Goal: Task Accomplishment & Management: Manage account settings

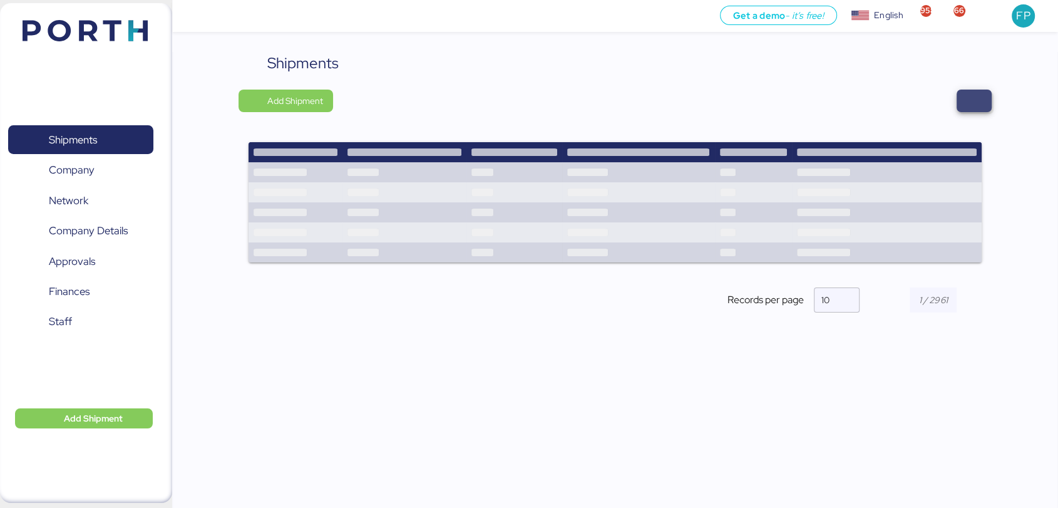
click at [965, 97] on span "button" at bounding box center [973, 101] width 35 height 23
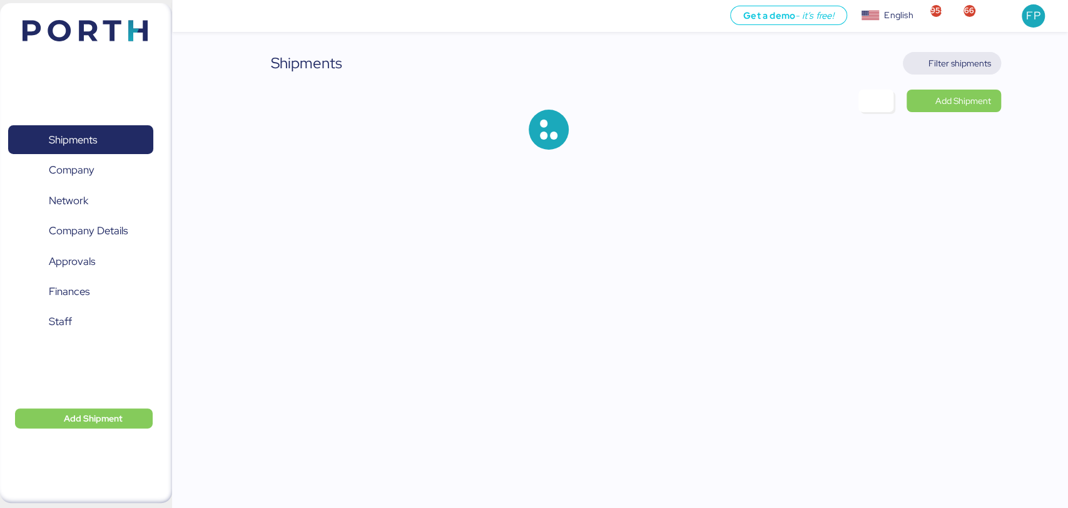
click at [952, 56] on span "Filter shipments" at bounding box center [960, 63] width 63 height 15
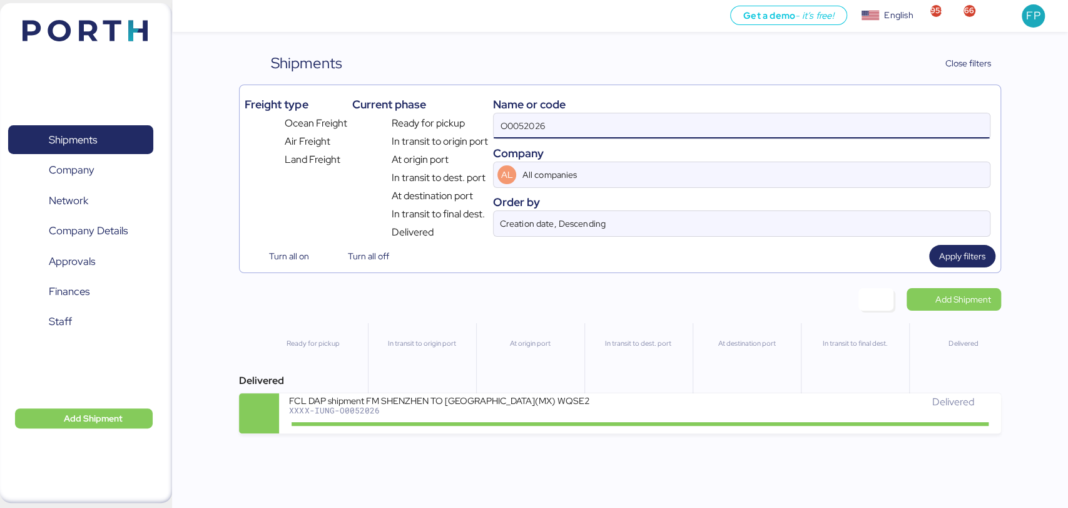
click at [508, 120] on input "O0052026" at bounding box center [742, 125] width 496 height 25
paste input "1914"
type input "O0051914"
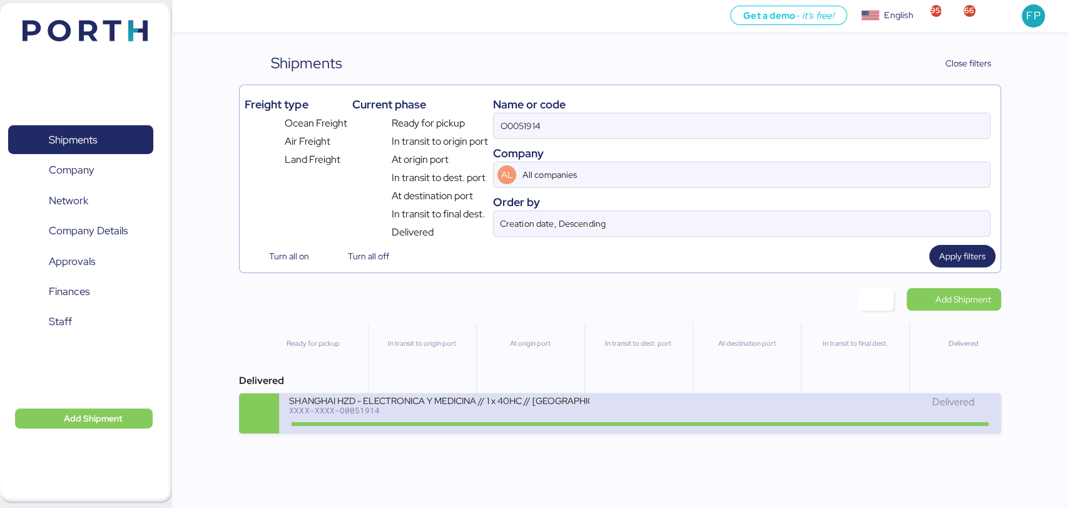
click at [503, 405] on div "SHANGHAI HZD - ELECTRONICA Y MEDICINA // 1 x 40HC // Shanghai - Manzanillo // H…" at bounding box center [439, 399] width 300 height 11
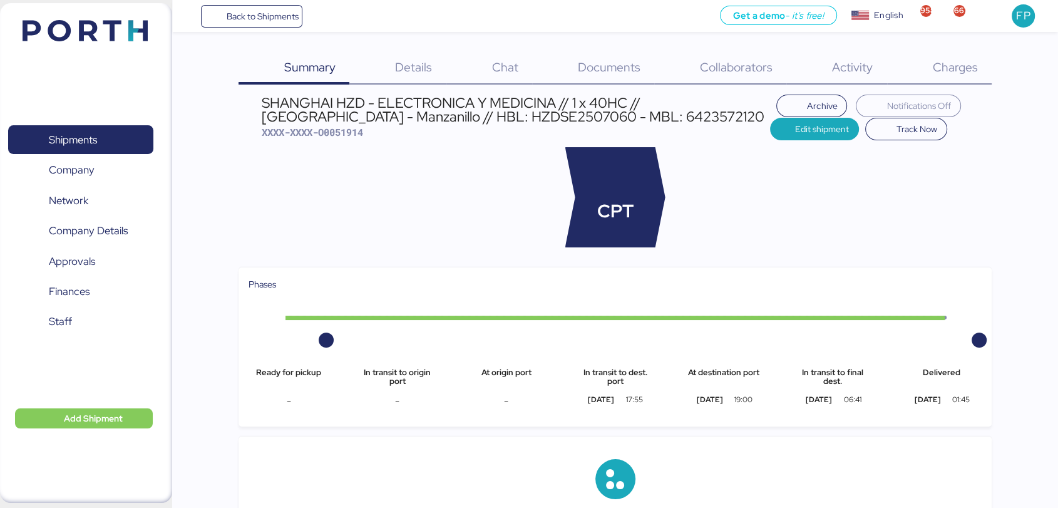
click at [936, 72] on span "Charges" at bounding box center [954, 67] width 45 height 16
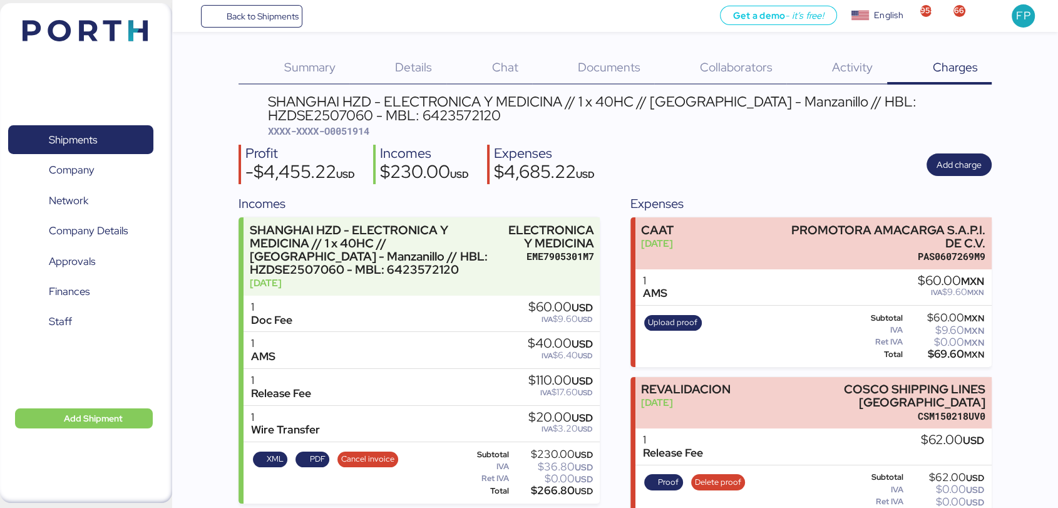
click at [419, 68] on span "Details" at bounding box center [413, 67] width 37 height 16
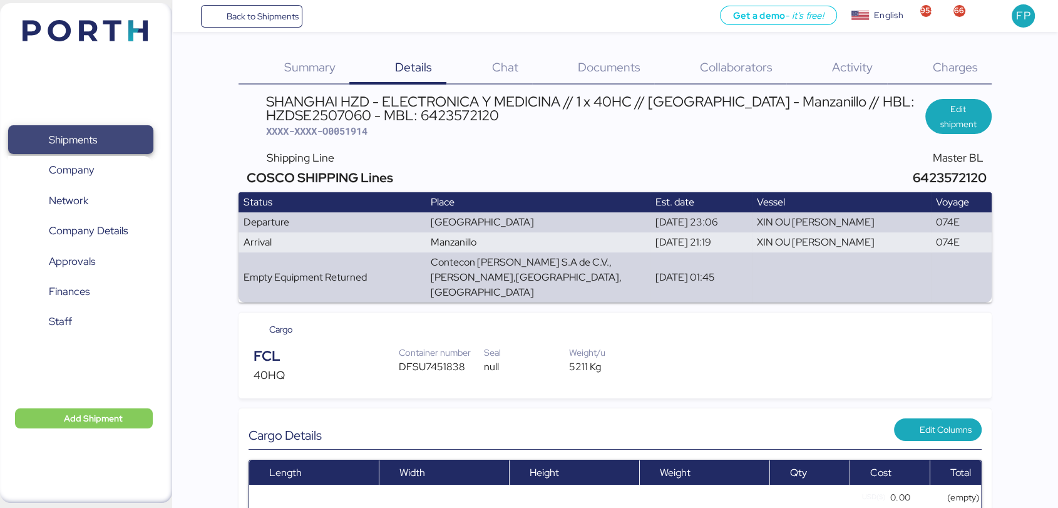
click at [123, 136] on span "Shipments" at bounding box center [80, 140] width 135 height 18
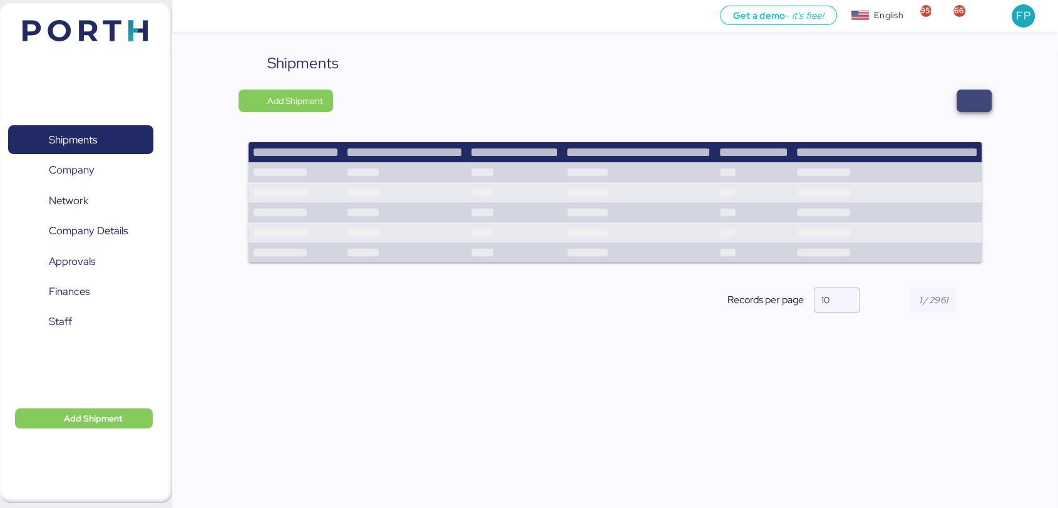
click at [966, 110] on span "button" at bounding box center [973, 101] width 35 height 23
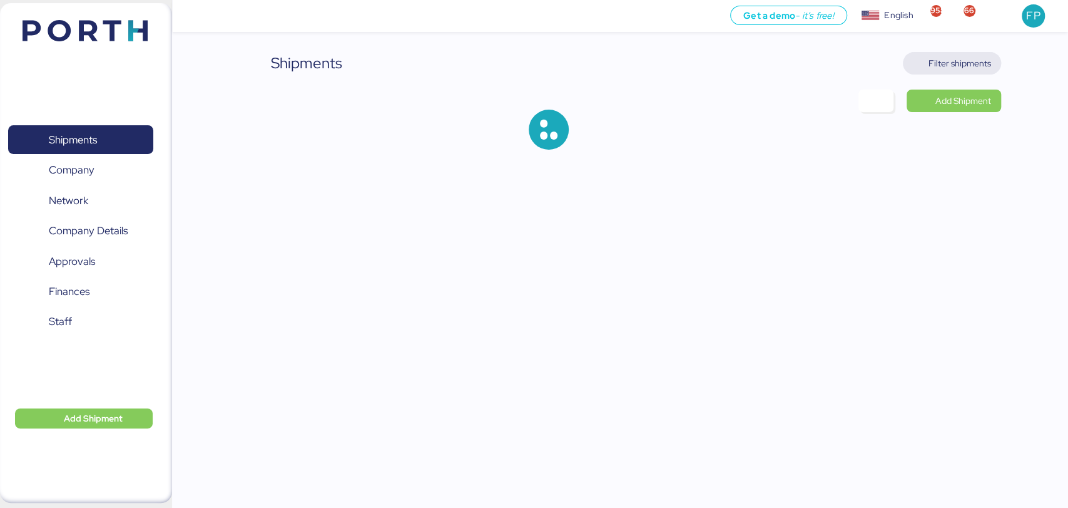
click at [966, 69] on span "Filter shipments" at bounding box center [960, 63] width 63 height 15
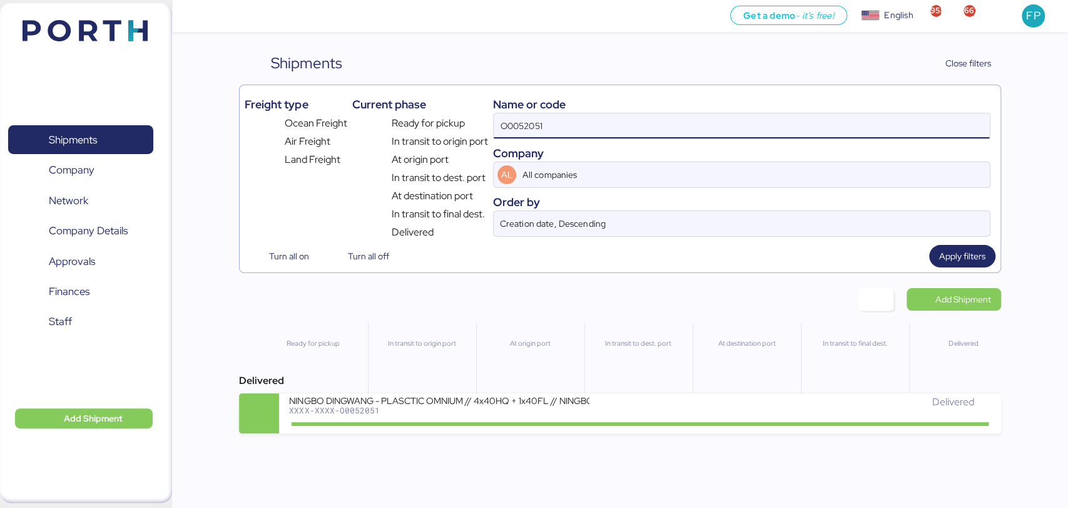
click at [528, 134] on input "O0052051" at bounding box center [742, 125] width 496 height 25
paste input "1914"
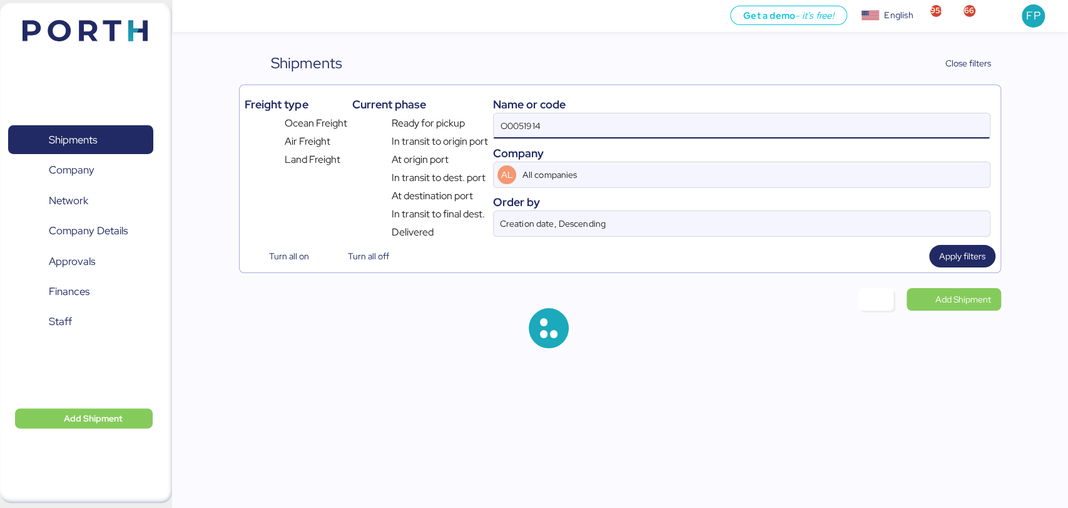
type input "O0051914"
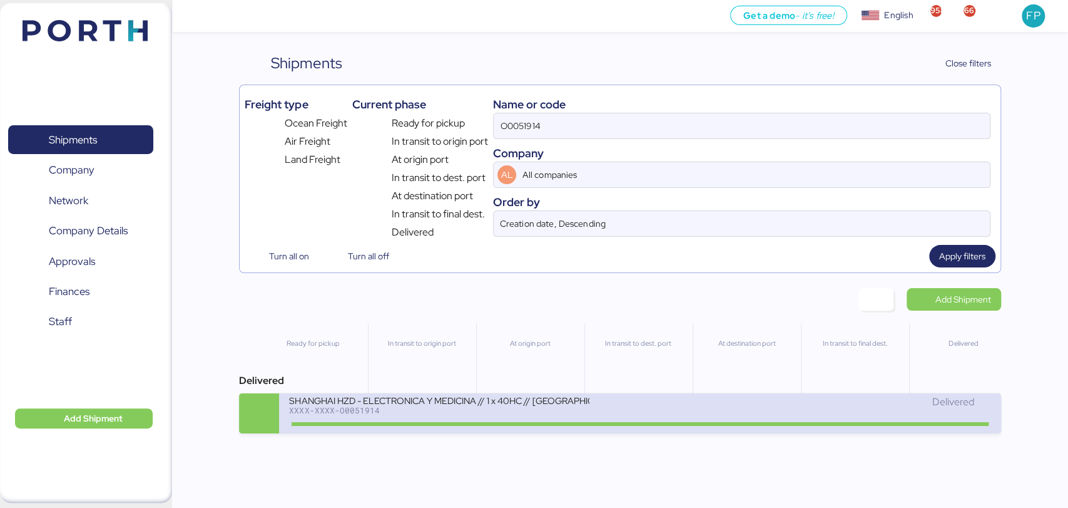
click at [498, 414] on div "XXXX-XXXX-O0051914" at bounding box center [439, 410] width 300 height 9
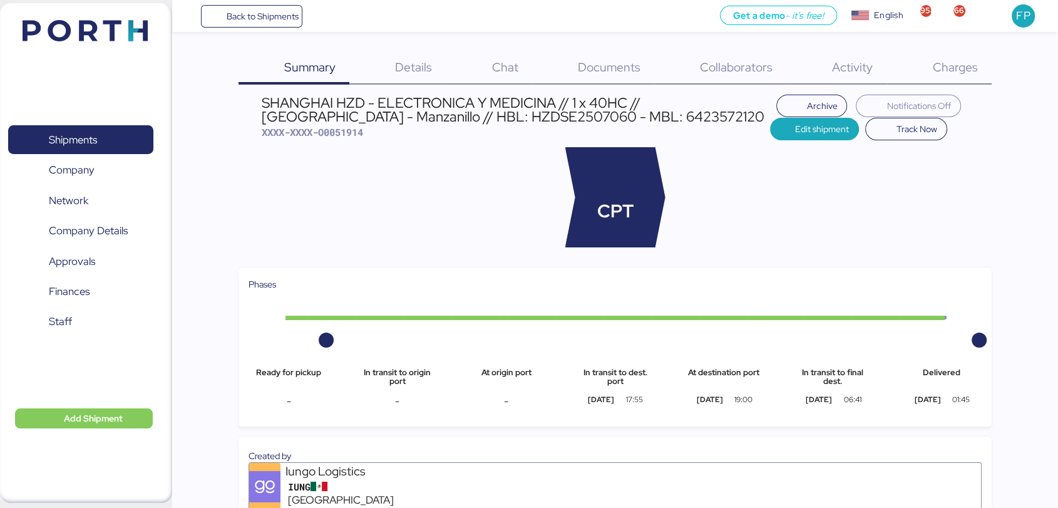
click at [966, 63] on span "Charges" at bounding box center [954, 67] width 45 height 16
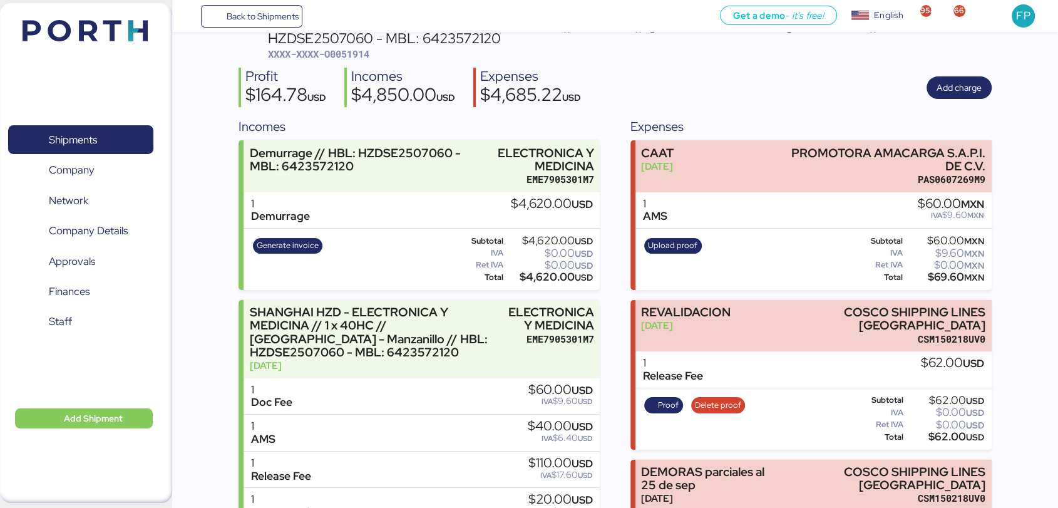
scroll to position [71, 0]
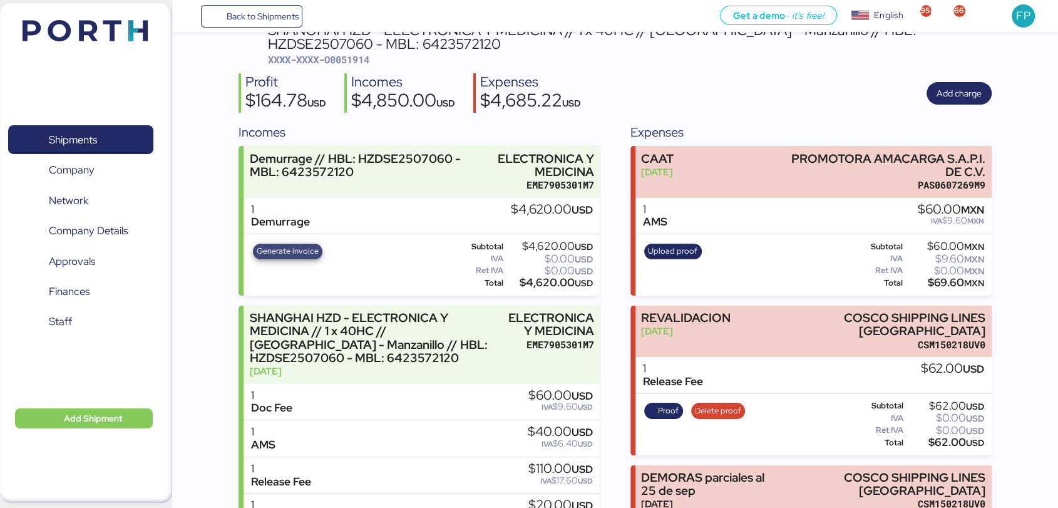
click at [296, 254] on span "Generate invoice" at bounding box center [288, 251] width 62 height 14
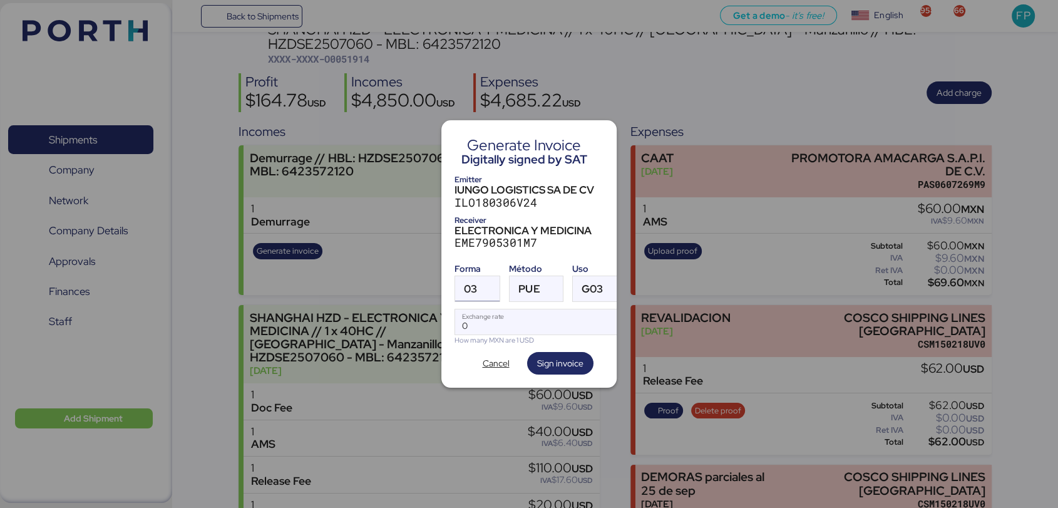
click at [471, 276] on div "03" at bounding box center [470, 288] width 13 height 25
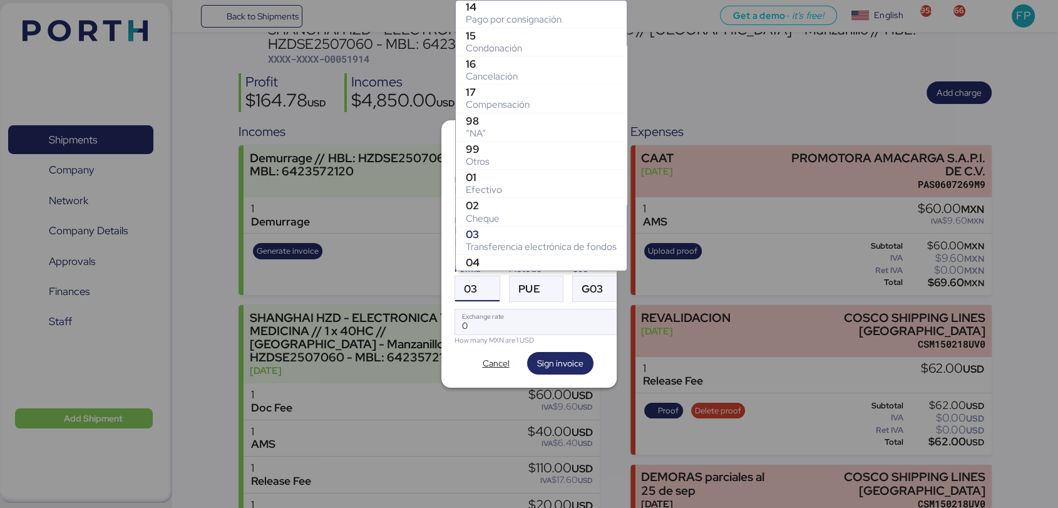
scroll to position [112, 0]
click at [474, 159] on div "Otros" at bounding box center [541, 164] width 151 height 13
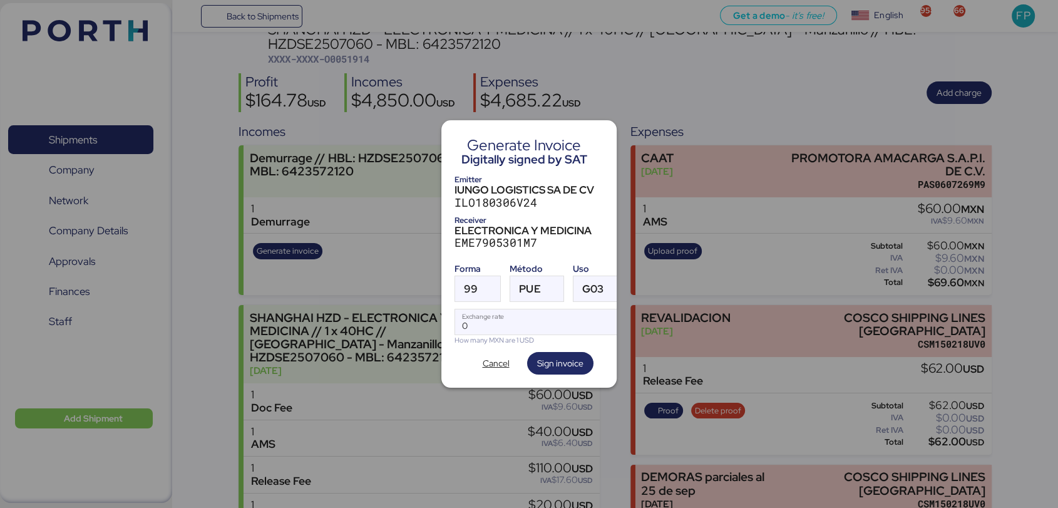
click at [524, 262] on div "Método" at bounding box center [536, 268] width 54 height 13
click at [528, 276] on div "PUE" at bounding box center [529, 288] width 21 height 25
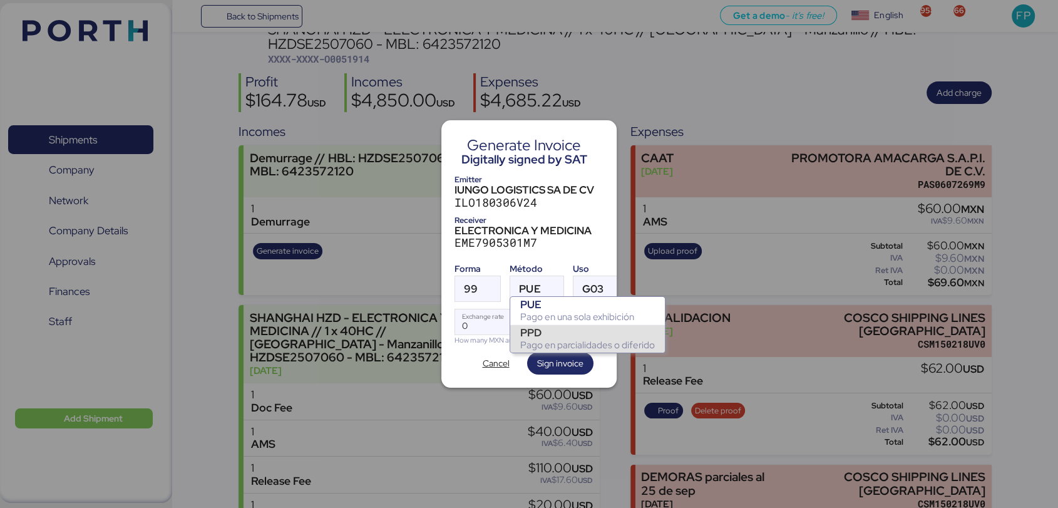
click at [542, 342] on div "Pago en parcialidades o diferido" at bounding box center [587, 345] width 135 height 13
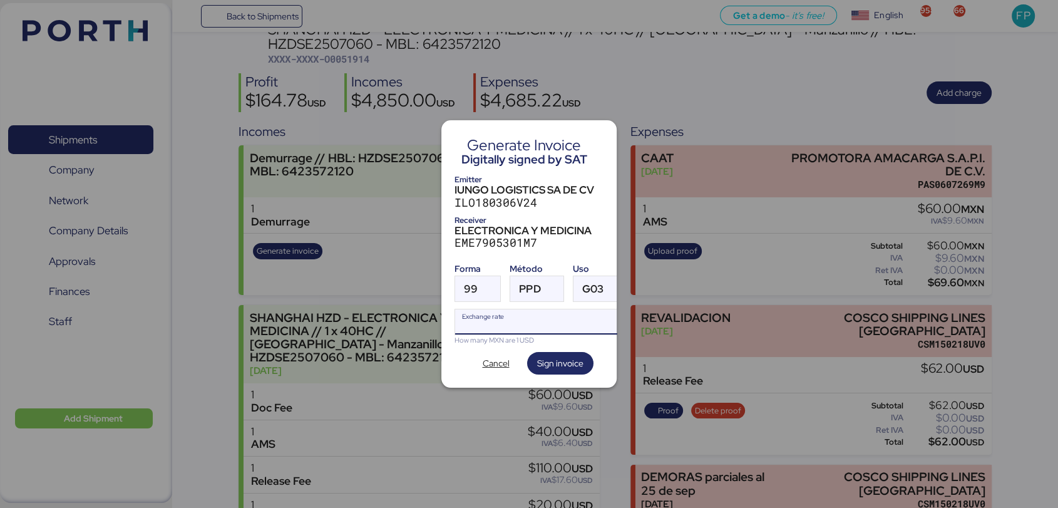
click at [489, 315] on input "Exchange rate" at bounding box center [540, 321] width 171 height 25
type input "0"
paste input "18.3878"
type input "18.3878"
click at [556, 364] on span "Sign invoice" at bounding box center [560, 362] width 46 height 15
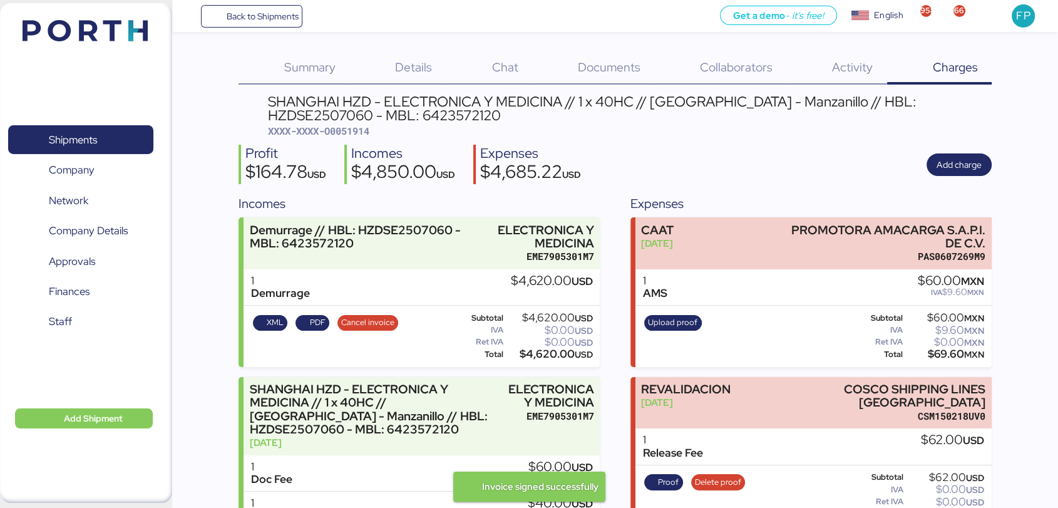
click at [361, 129] on span "XXXX-XXXX-O0051914" at bounding box center [318, 131] width 101 height 13
copy span "O0051914"
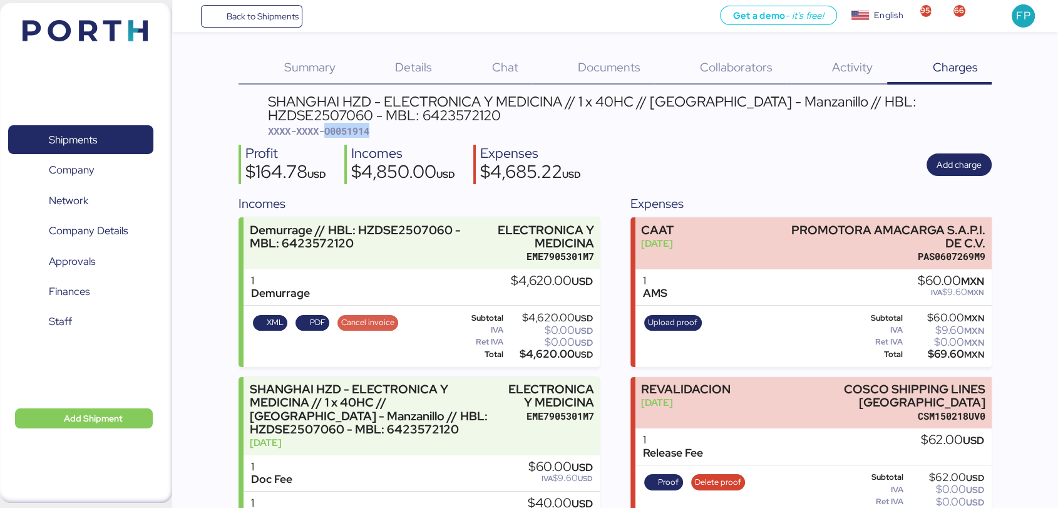
click at [365, 329] on span "Cancel invoice" at bounding box center [367, 323] width 61 height 16
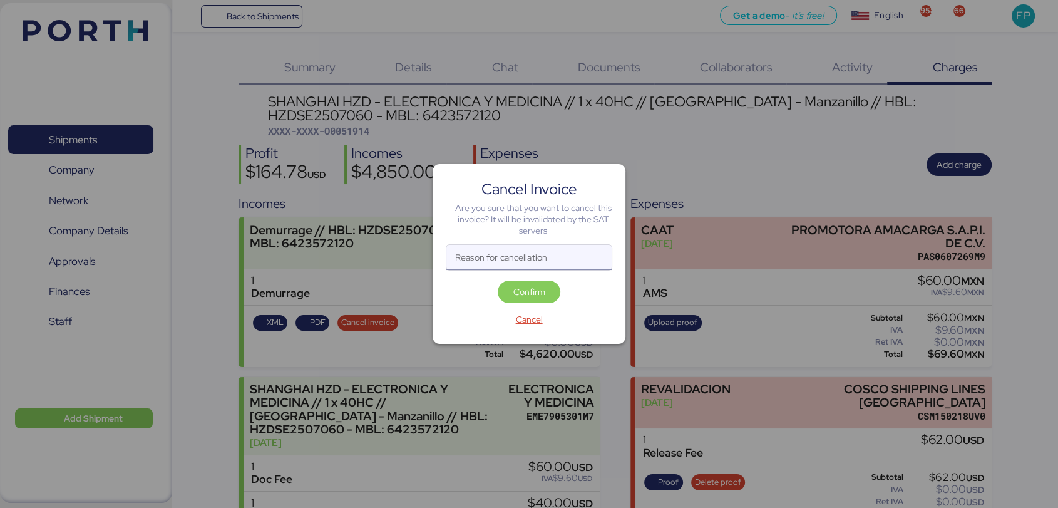
click at [479, 260] on input "Reason for cancellation" at bounding box center [528, 257] width 165 height 25
type input "monto incorrecto"
click at [529, 294] on span "Confirm" at bounding box center [529, 291] width 32 height 15
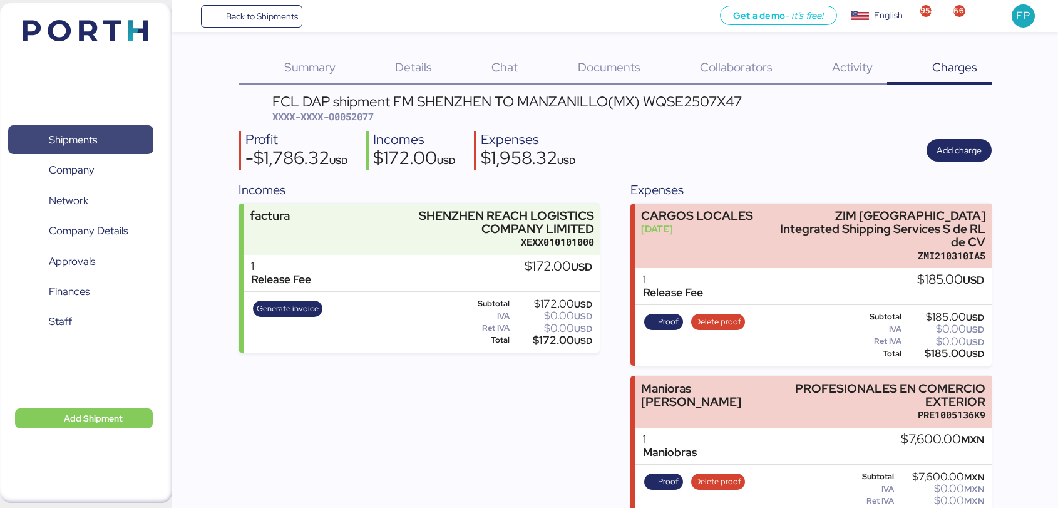
scroll to position [49, 0]
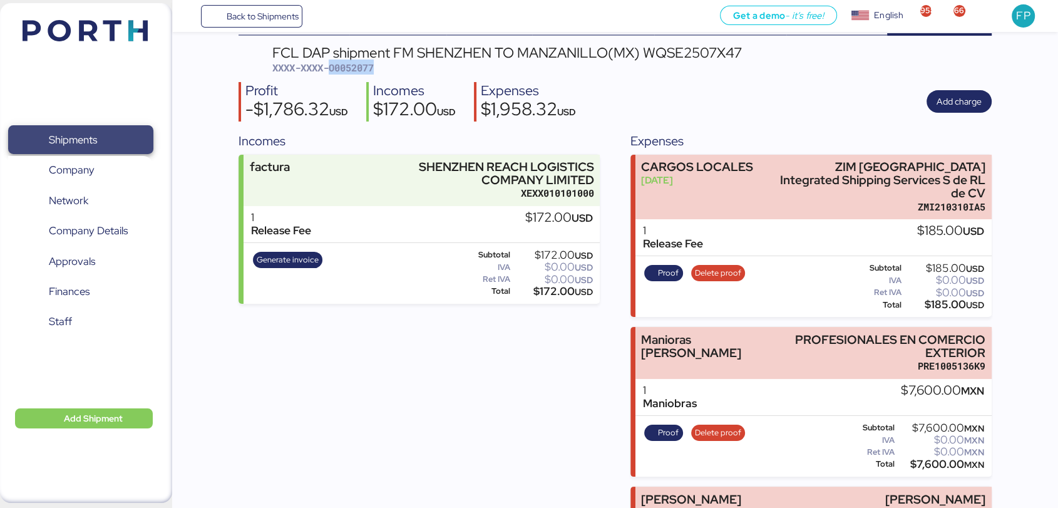
click at [99, 146] on span "Shipments" at bounding box center [80, 140] width 135 height 18
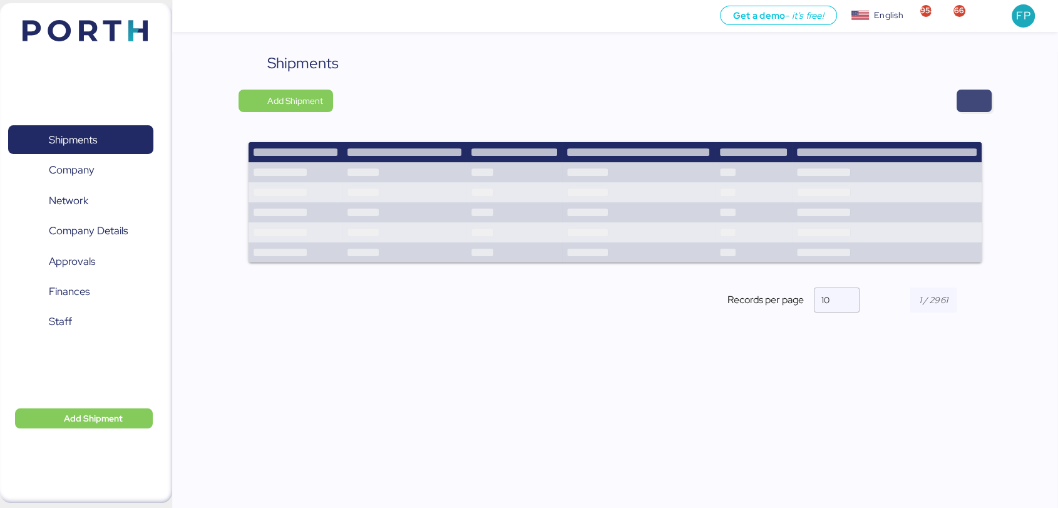
click at [988, 111] on span "button" at bounding box center [973, 101] width 35 height 23
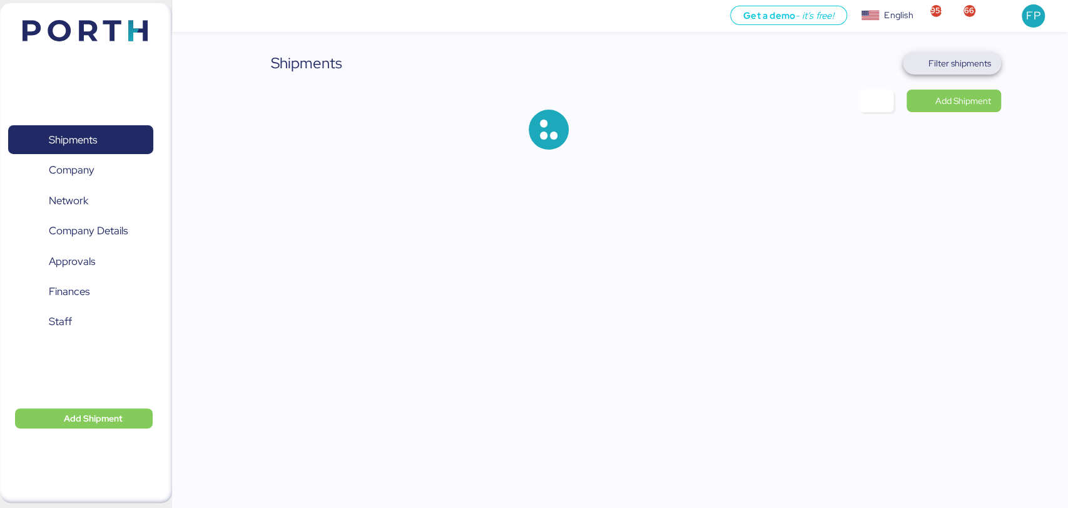
click at [977, 68] on span "Filter shipments" at bounding box center [960, 63] width 63 height 15
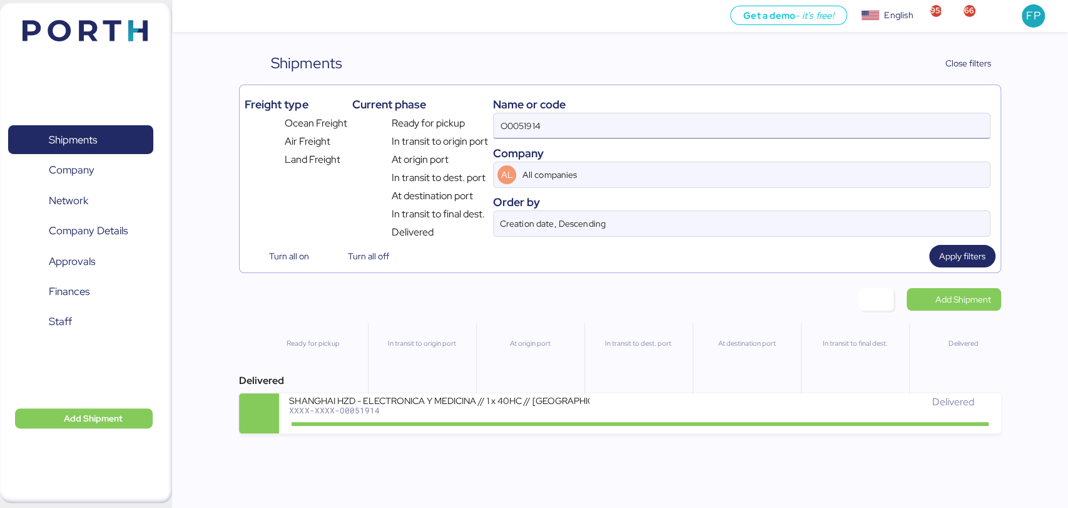
click at [507, 129] on input "O0051914" at bounding box center [742, 125] width 496 height 25
paste input "2051"
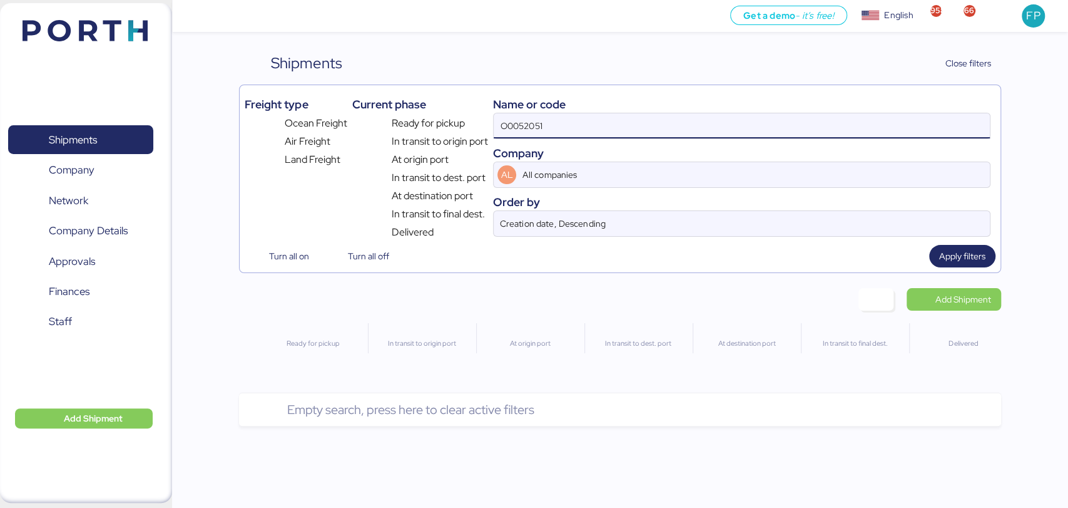
click at [509, 126] on input "O0052051" at bounding box center [742, 125] width 496 height 25
paste input
type input "O0052051"
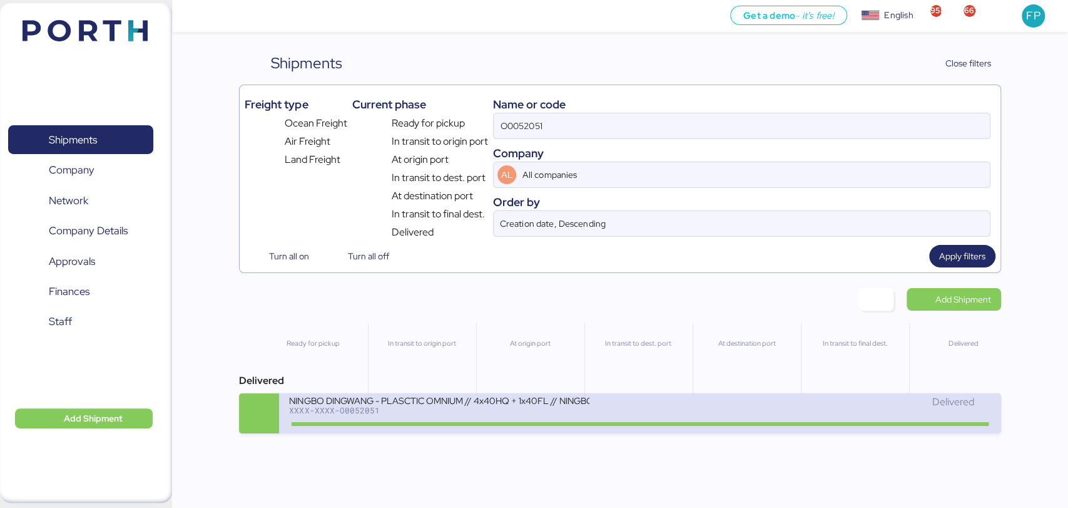
click at [470, 405] on div "NINGBO DINGWANG - PLASCTIC OMNIUM // 4x40HQ + 1x40FL // NINGBO - MANZANILLO // …" at bounding box center [439, 399] width 300 height 11
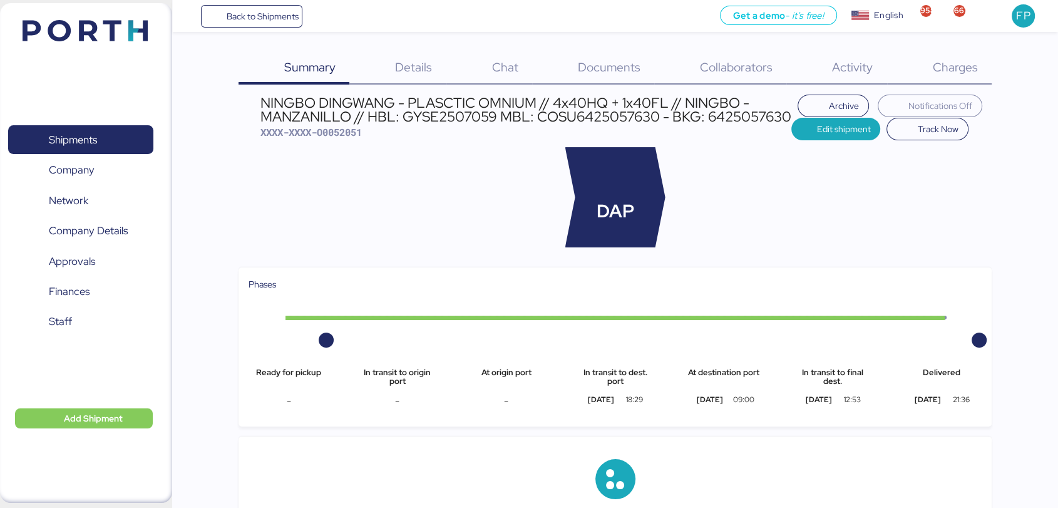
click at [953, 56] on div "Charges 0" at bounding box center [939, 68] width 105 height 33
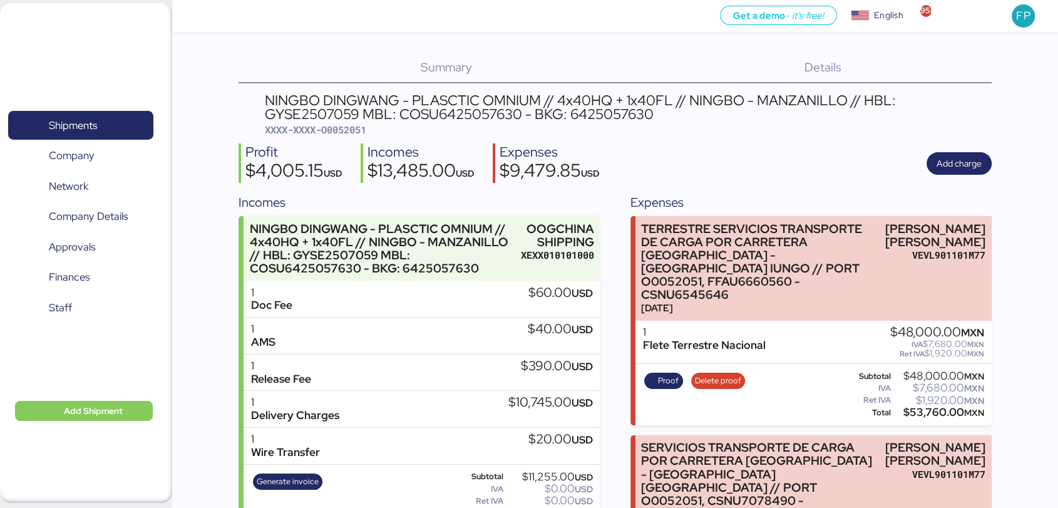
click at [354, 133] on span "XXXX-XXXX-O0052051" at bounding box center [315, 129] width 101 height 13
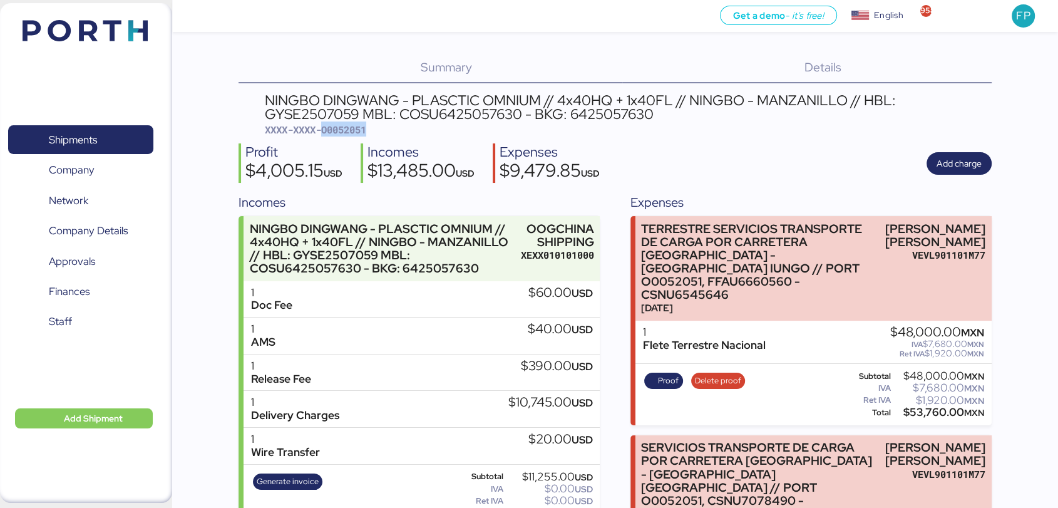
copy span "O0052051"
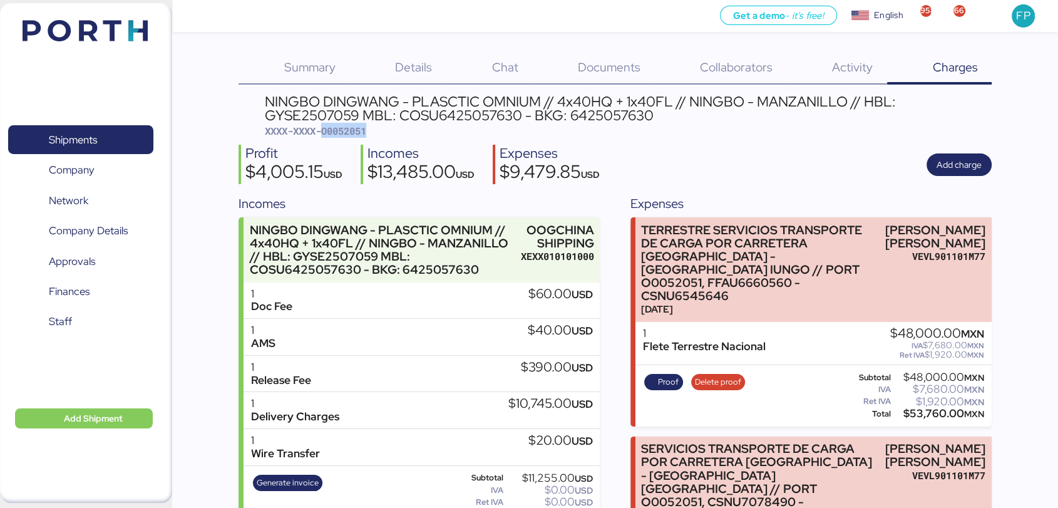
click at [526, 129] on div "NINGBO DINGWANG - PLASCTIC OMNIUM // 4x40HQ + 1x40FL // NINGBO - MANZANILLO // …" at bounding box center [628, 116] width 727 height 43
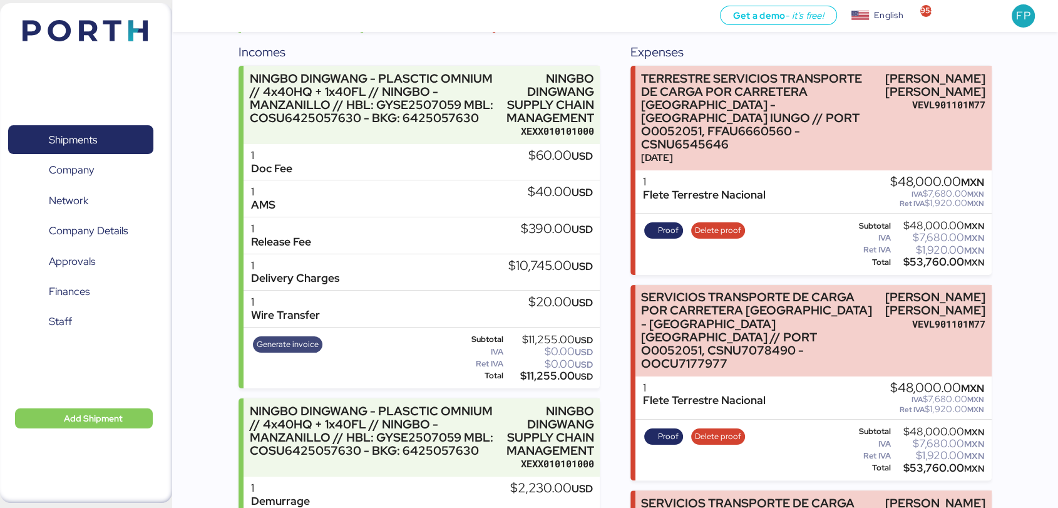
scroll to position [151, 0]
click at [306, 338] on span "Generate invoice" at bounding box center [288, 345] width 62 height 14
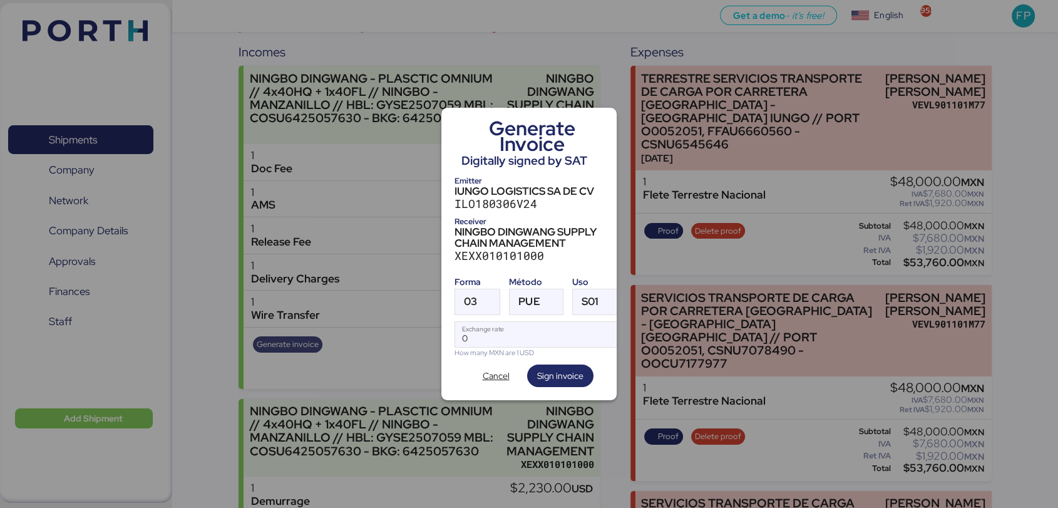
scroll to position [0, 0]
click at [472, 297] on span "03" at bounding box center [470, 301] width 13 height 11
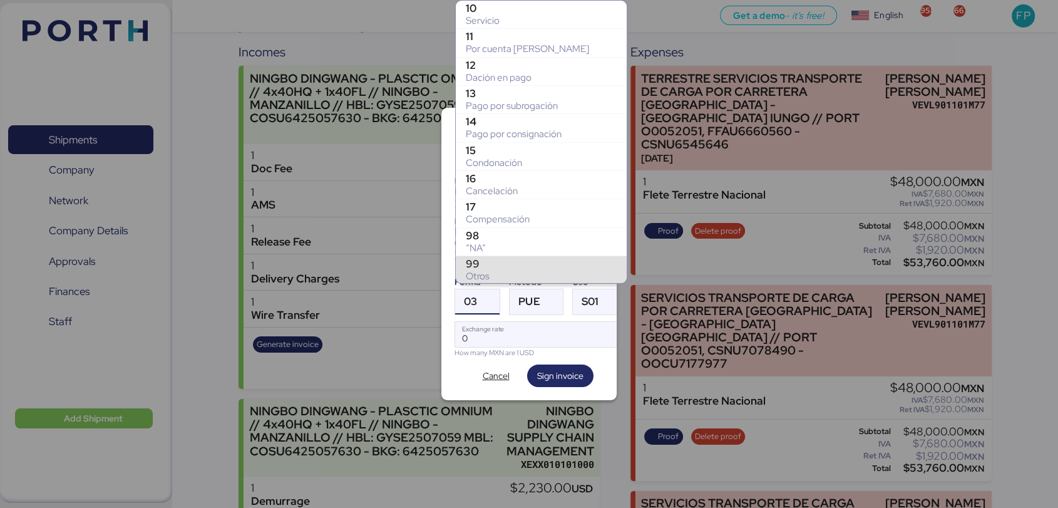
click at [482, 11] on div "10 Servicio 11 Por cuenta de tercero 12 Dación en pago 13 Pago por subrogación …" at bounding box center [541, 270] width 171 height 538
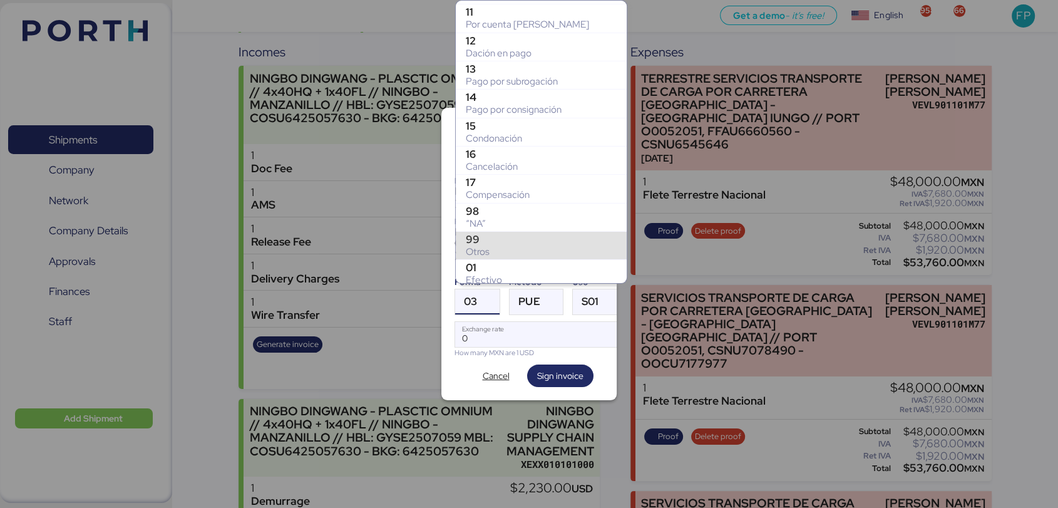
click at [503, 247] on div "Otros" at bounding box center [541, 251] width 151 height 13
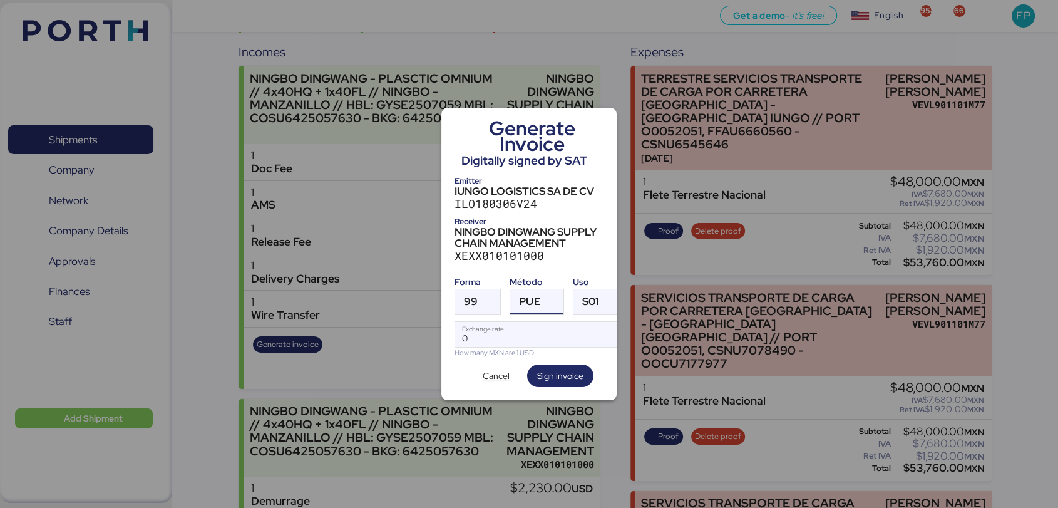
click at [531, 296] on span "PUE" at bounding box center [529, 301] width 21 height 11
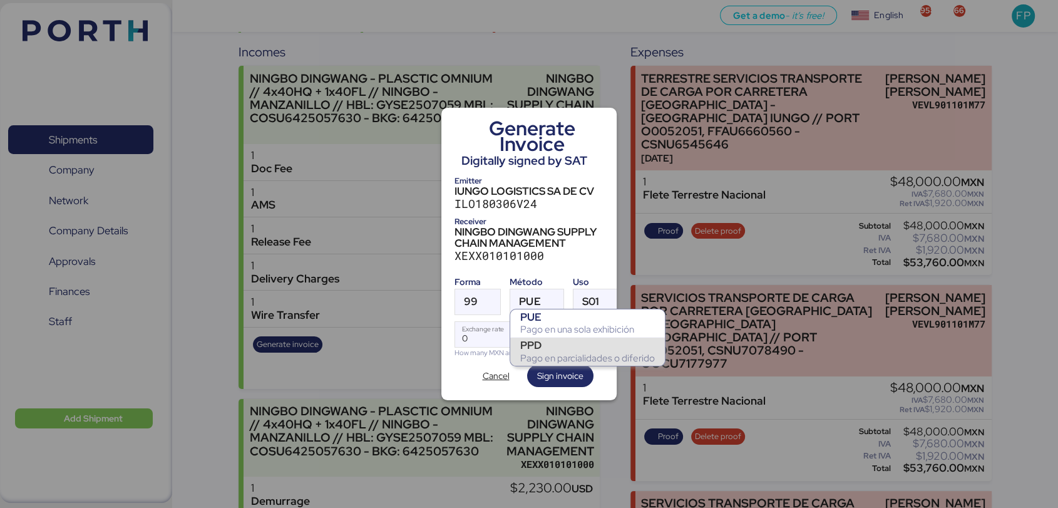
click at [558, 345] on div "PPD" at bounding box center [587, 345] width 135 height 13
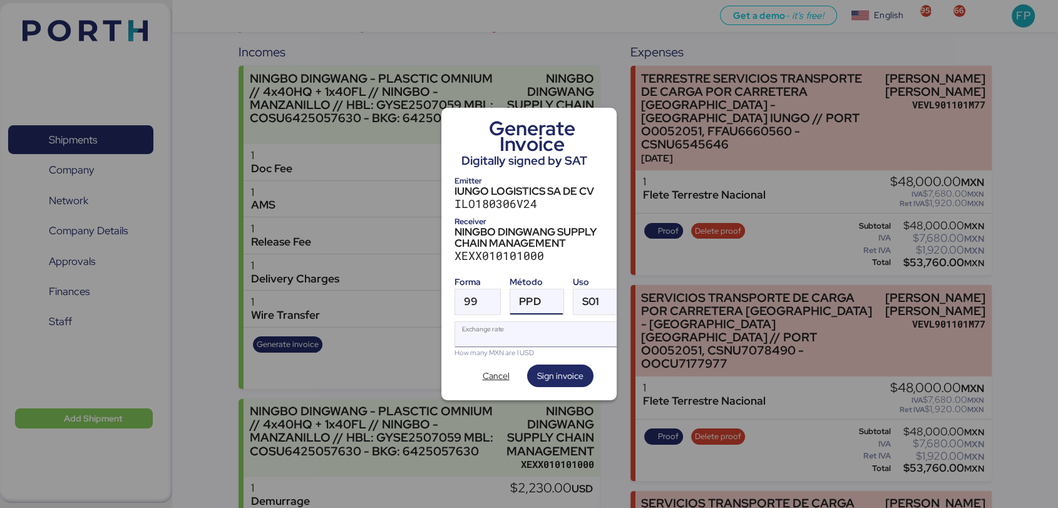
click at [528, 327] on input "Exchange rate" at bounding box center [538, 334] width 166 height 25
type input "0"
paste input "18.3878"
type input "18.3878"
click at [566, 368] on span "Sign invoice" at bounding box center [560, 375] width 46 height 15
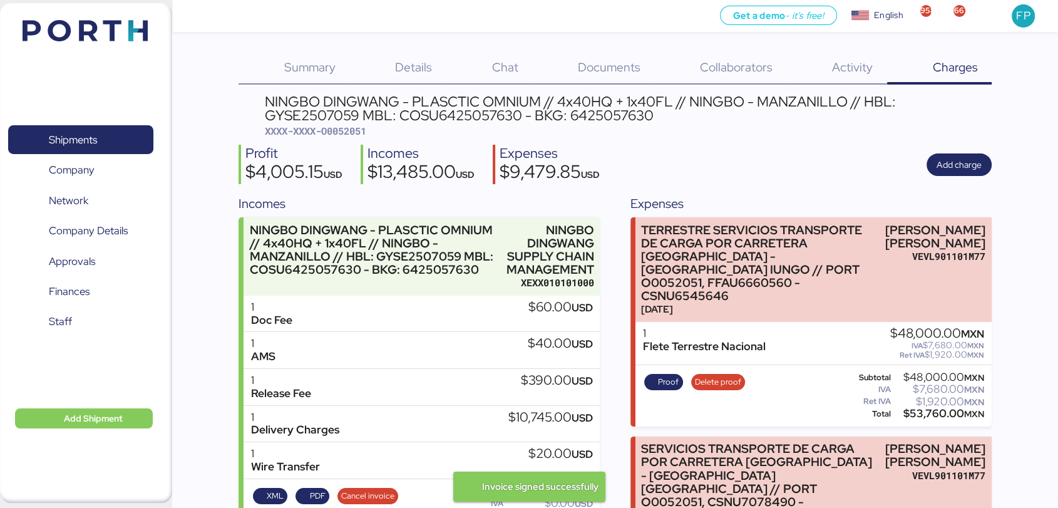
click at [335, 135] on span "XXXX-XXXX-O0052051" at bounding box center [315, 131] width 101 height 13
copy span "O0052051"
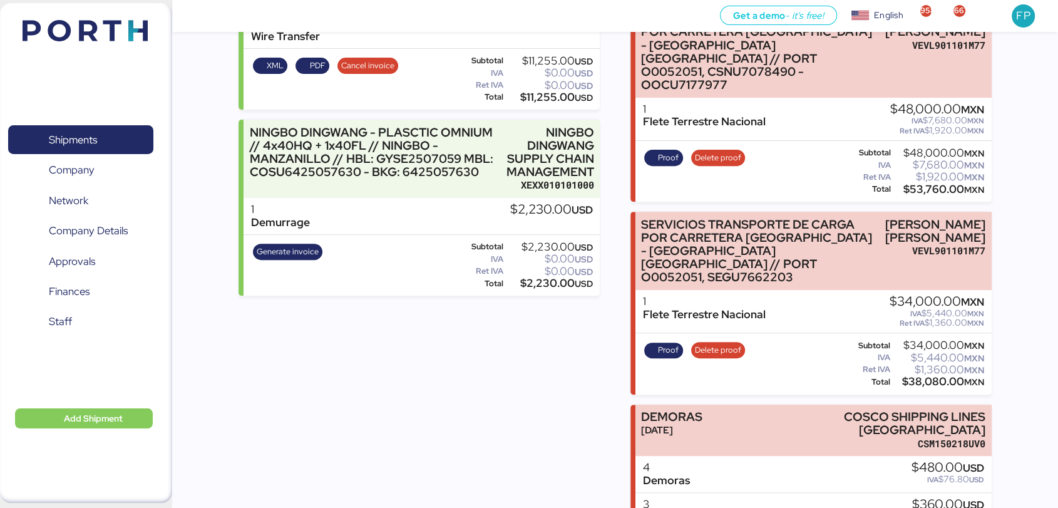
scroll to position [415, 0]
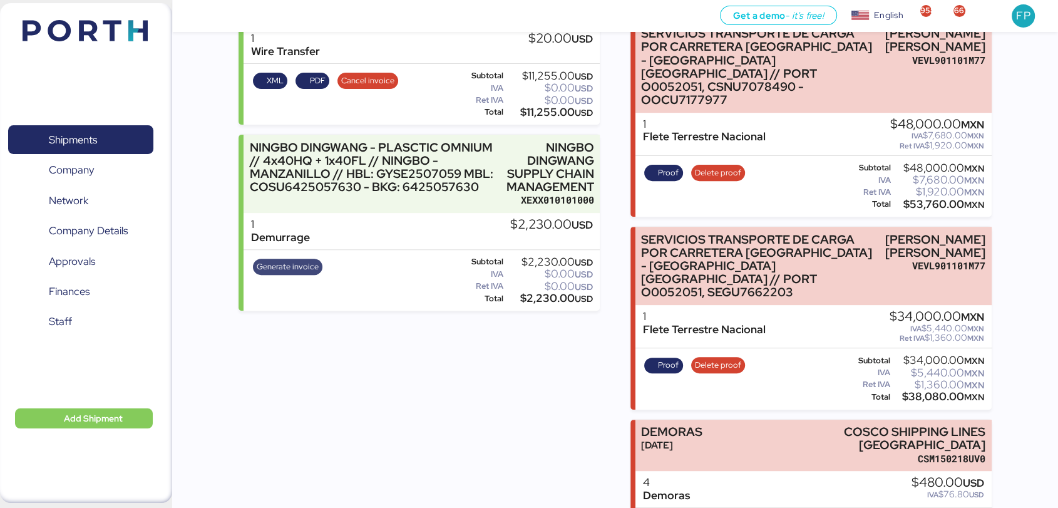
click at [285, 267] on span "Generate invoice" at bounding box center [288, 267] width 62 height 14
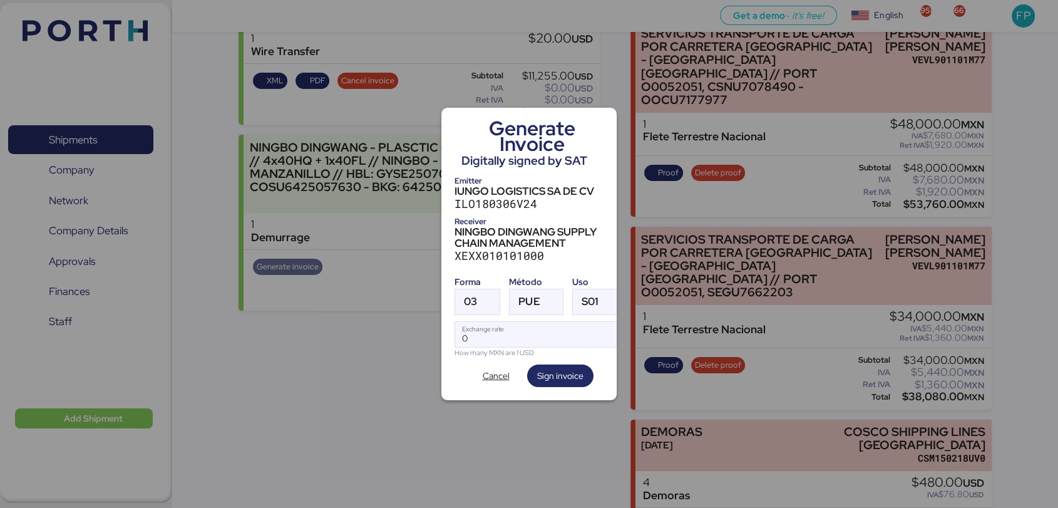
scroll to position [0, 0]
click at [471, 299] on span "03" at bounding box center [470, 301] width 13 height 11
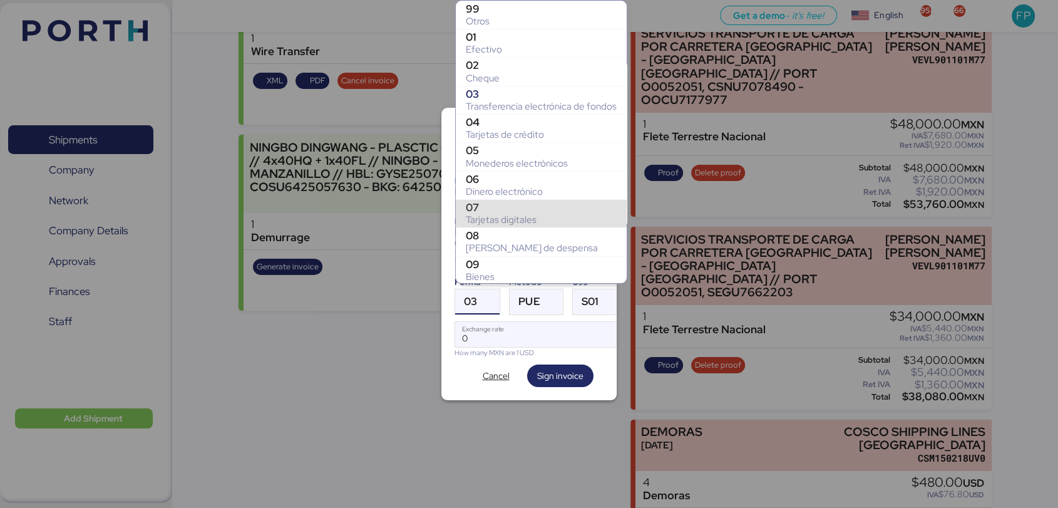
scroll to position [130, 0]
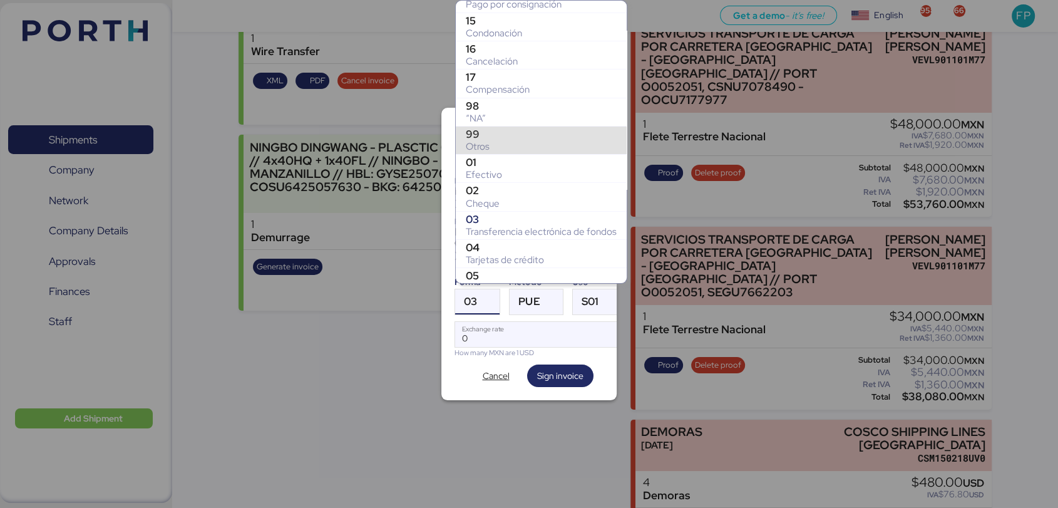
click at [479, 132] on div "99" at bounding box center [541, 134] width 151 height 13
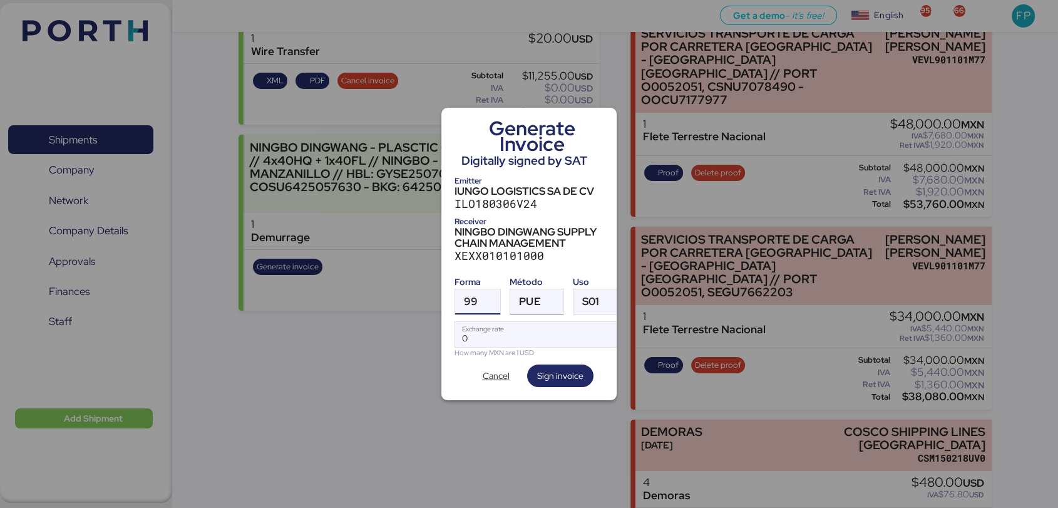
click at [551, 289] on div at bounding box center [552, 301] width 23 height 25
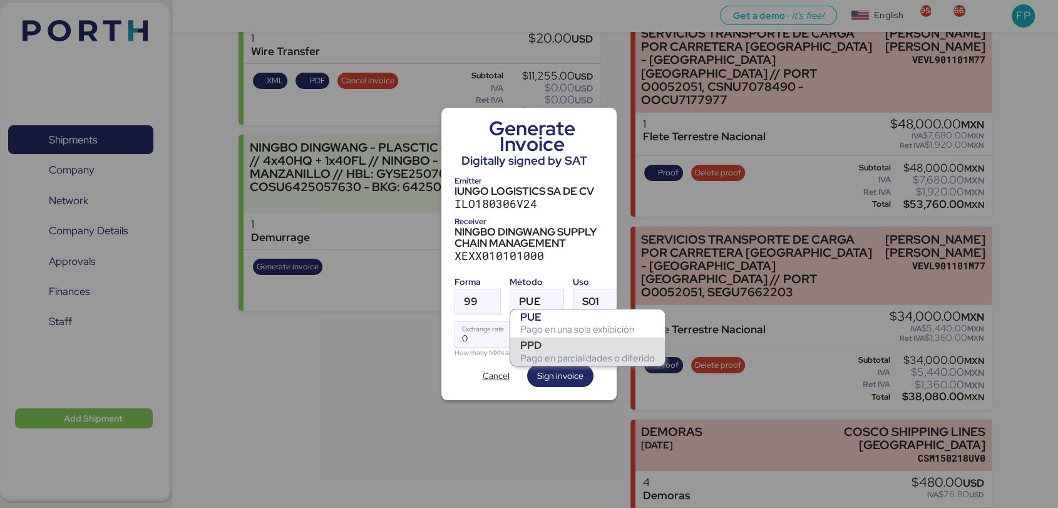
click at [558, 354] on div "Pago en parcialidades o diferido" at bounding box center [587, 358] width 135 height 13
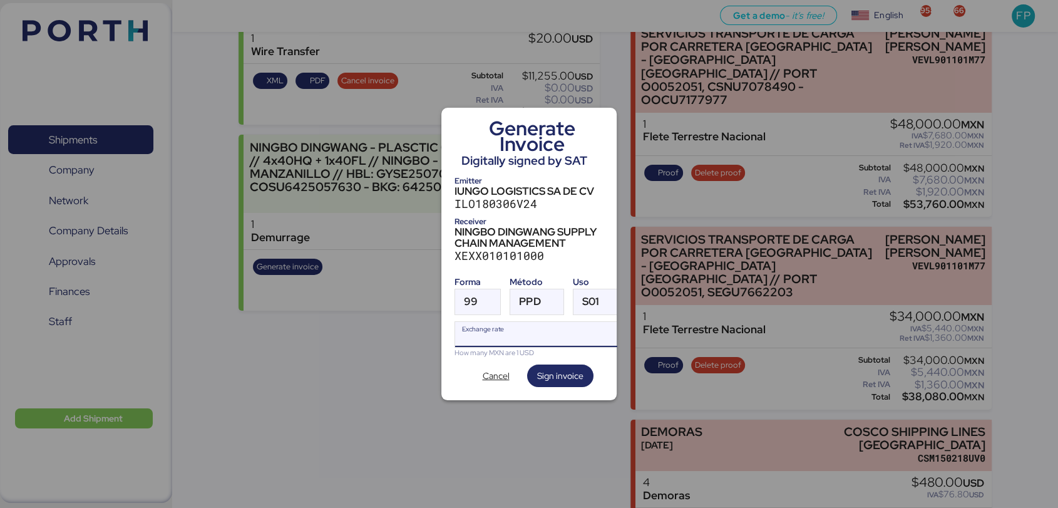
click at [506, 332] on input "Exchange rate" at bounding box center [538, 334] width 166 height 25
paste input "0052051"
type input "52051"
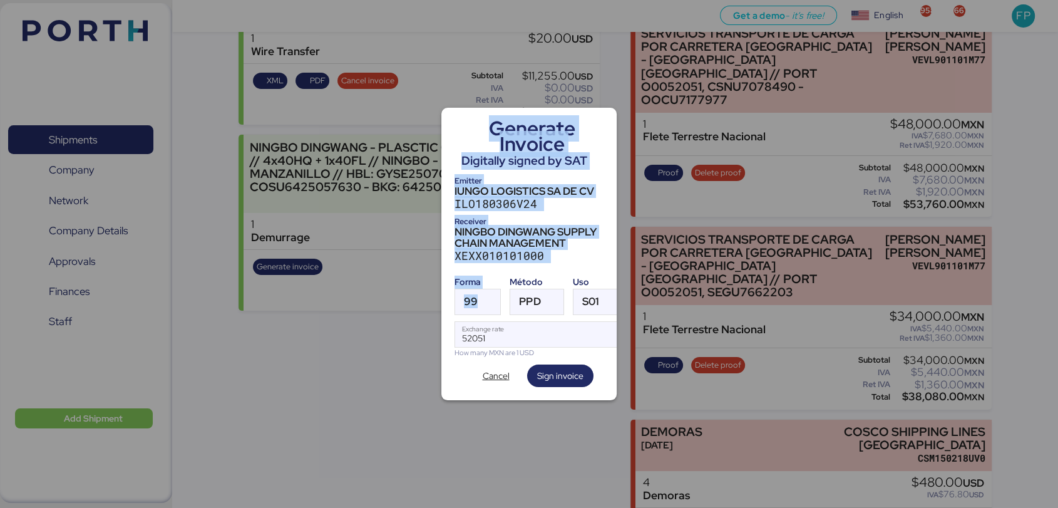
drag, startPoint x: 501, startPoint y: 298, endPoint x: 389, endPoint y: 282, distance: 113.2
click at [389, 282] on div "Generate Invoice Digitally signed by SAT Emitter IUNGO LOGISTICS SA DE CV ILO18…" at bounding box center [529, 254] width 1058 height 508
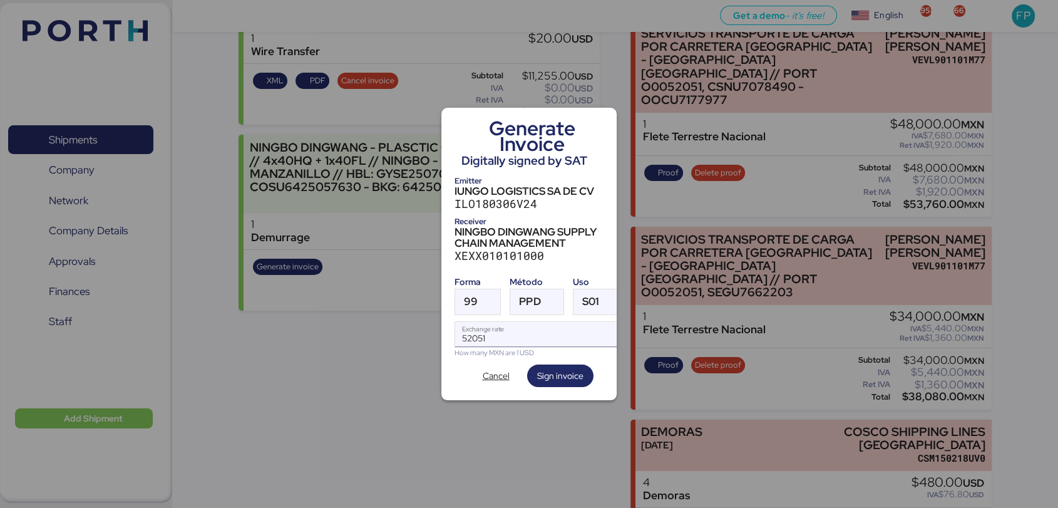
click at [461, 329] on input "52051" at bounding box center [538, 334] width 166 height 25
type input "0"
paste input "18.3878"
type input "18.3878"
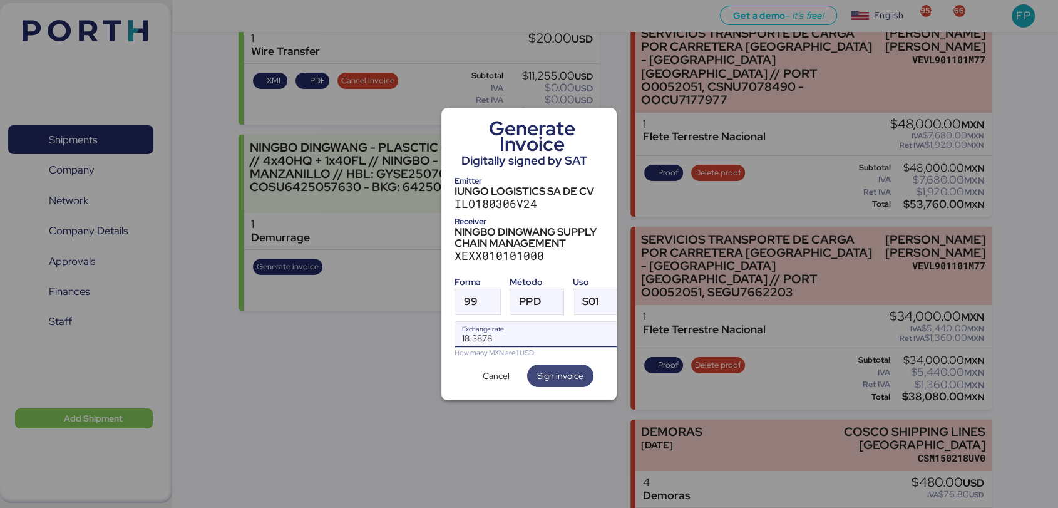
click at [573, 368] on span "Sign invoice" at bounding box center [560, 375] width 46 height 15
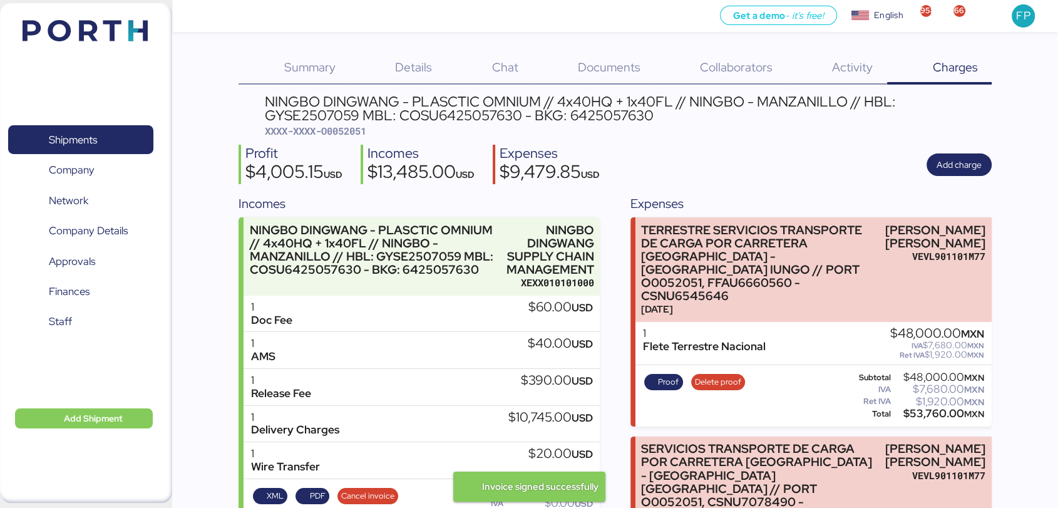
click at [360, 136] on span "XXXX-XXXX-O0052051" at bounding box center [315, 131] width 101 height 13
copy span "O0052051"
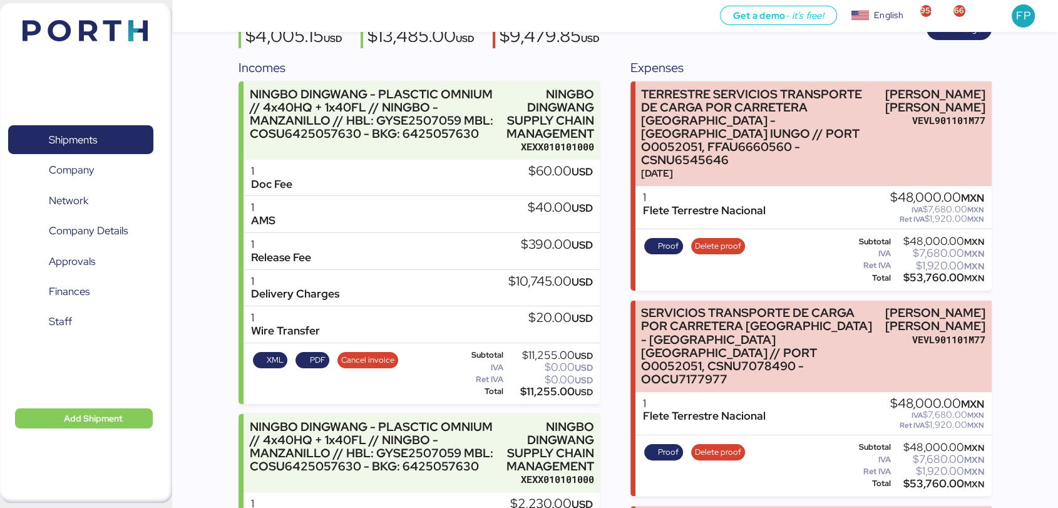
scroll to position [153, 0]
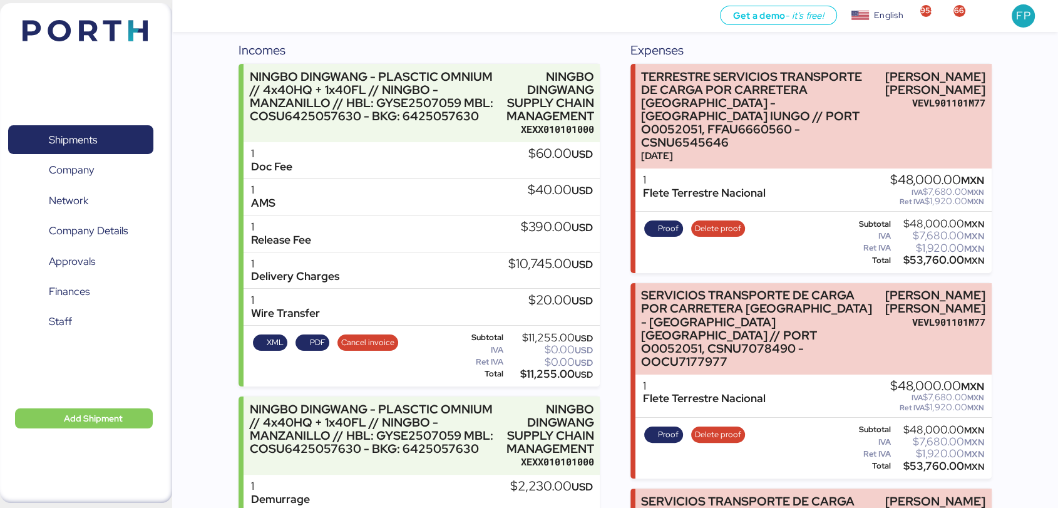
click at [551, 379] on div "$11,255.00 USD" at bounding box center [549, 373] width 87 height 9
copy div "11,255.00"
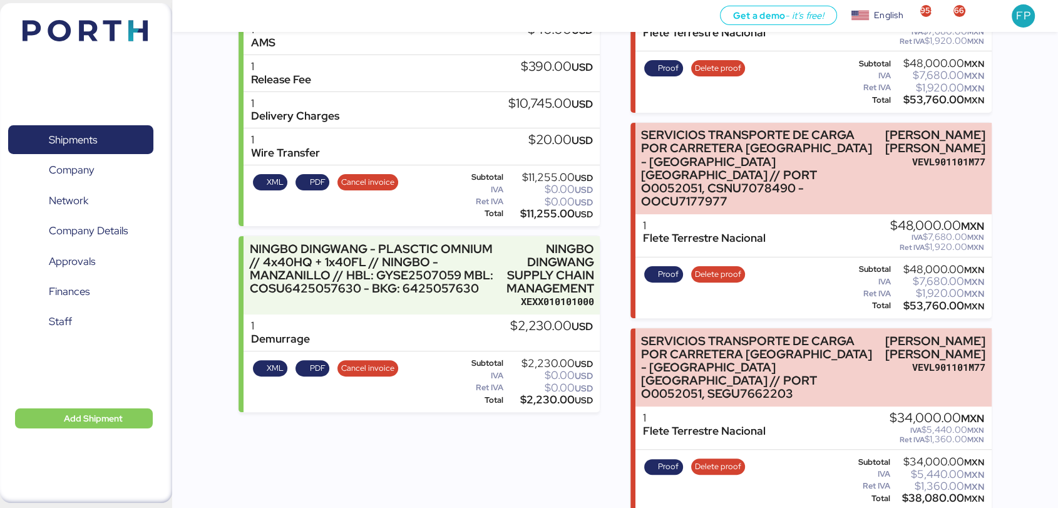
scroll to position [314, 0]
click at [548, 401] on div "$2,230.00 USD" at bounding box center [549, 398] width 87 height 9
copy div "2,230.00"
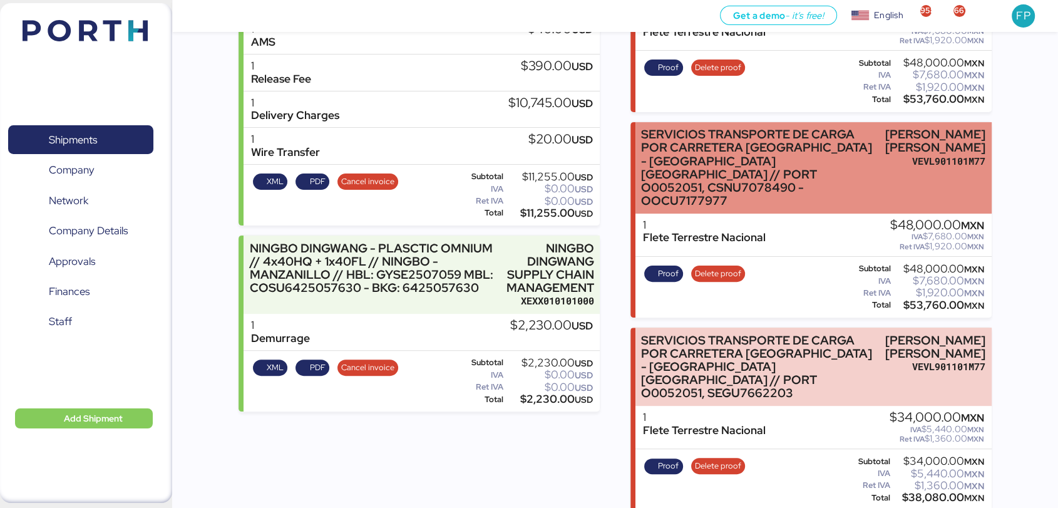
scroll to position [0, 0]
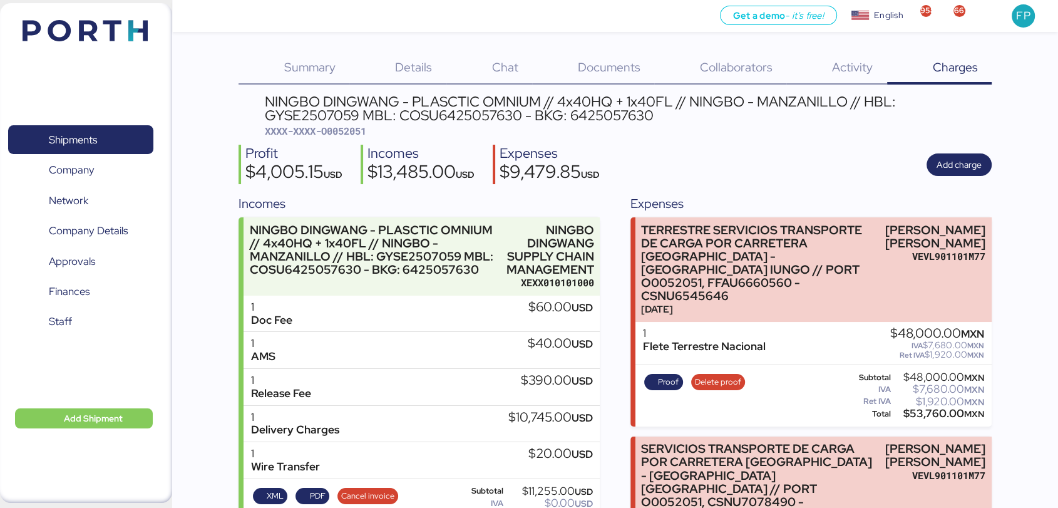
click at [441, 116] on div "NINGBO DINGWANG - PLASCTIC OMNIUM // 4x40HQ + 1x40FL // NINGBO - MANZANILLO // …" at bounding box center [628, 109] width 727 height 28
copy div "COSU6425057630"
drag, startPoint x: 59, startPoint y: 134, endPoint x: 107, endPoint y: 129, distance: 47.8
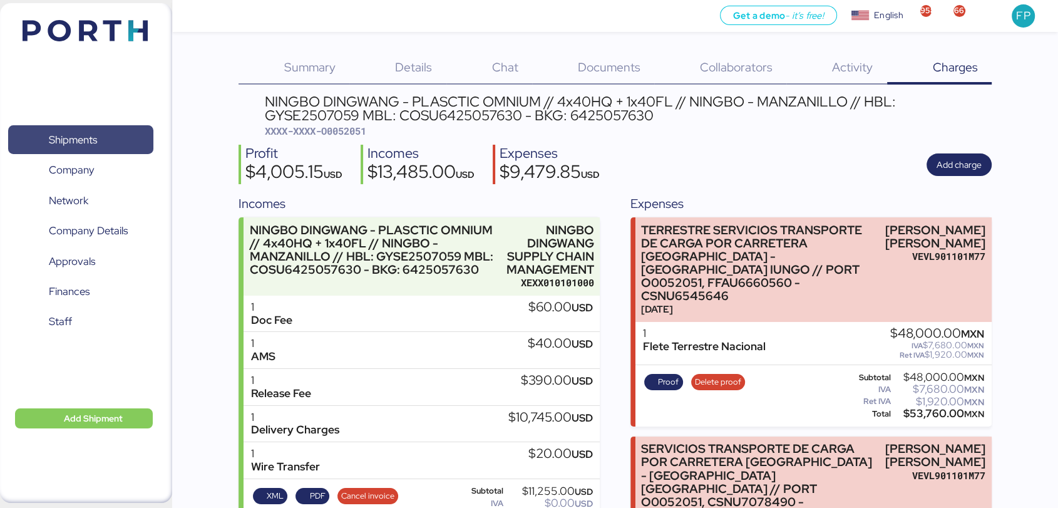
click at [59, 134] on span "Shipments" at bounding box center [73, 140] width 48 height 18
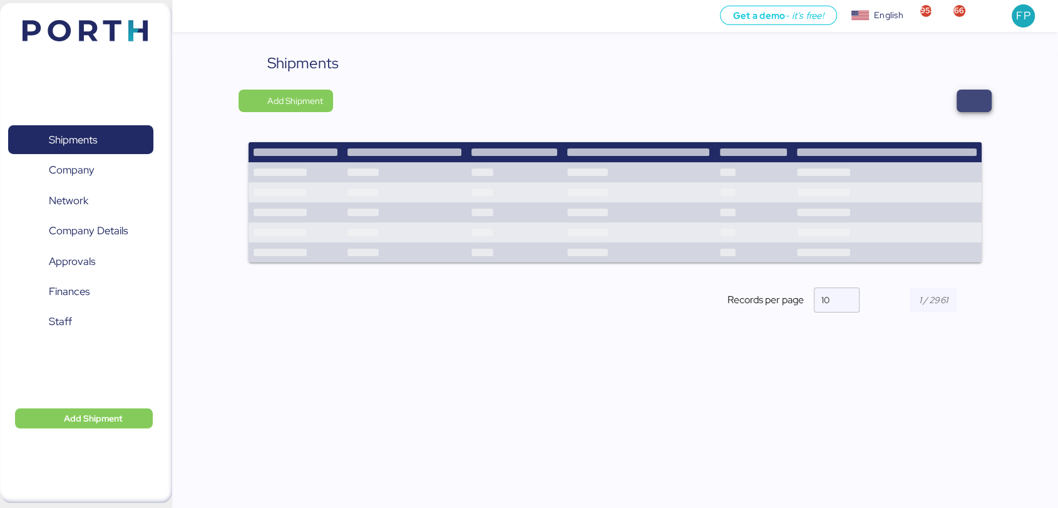
click at [984, 100] on span "button" at bounding box center [973, 101] width 35 height 23
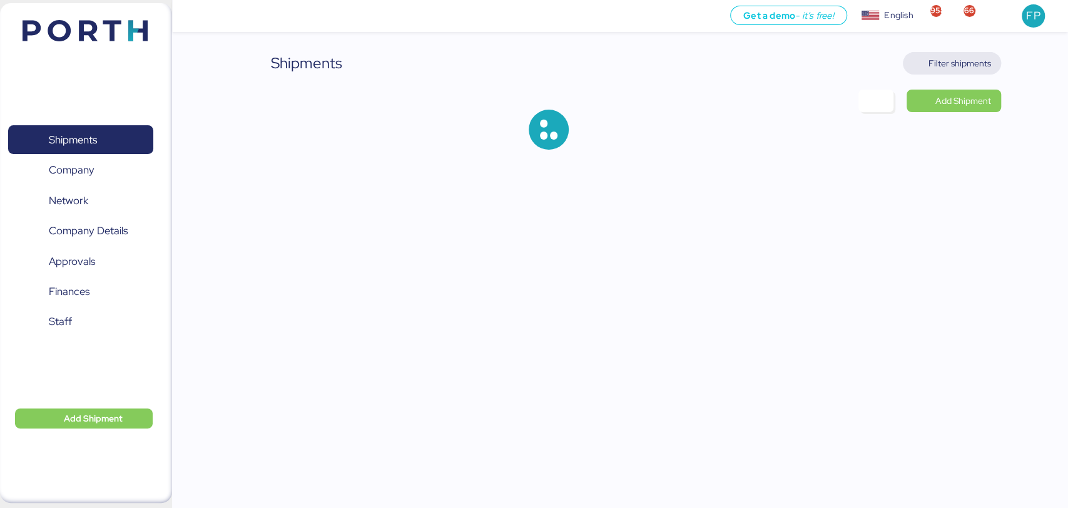
click at [962, 71] on span "Filter shipments" at bounding box center [952, 63] width 78 height 18
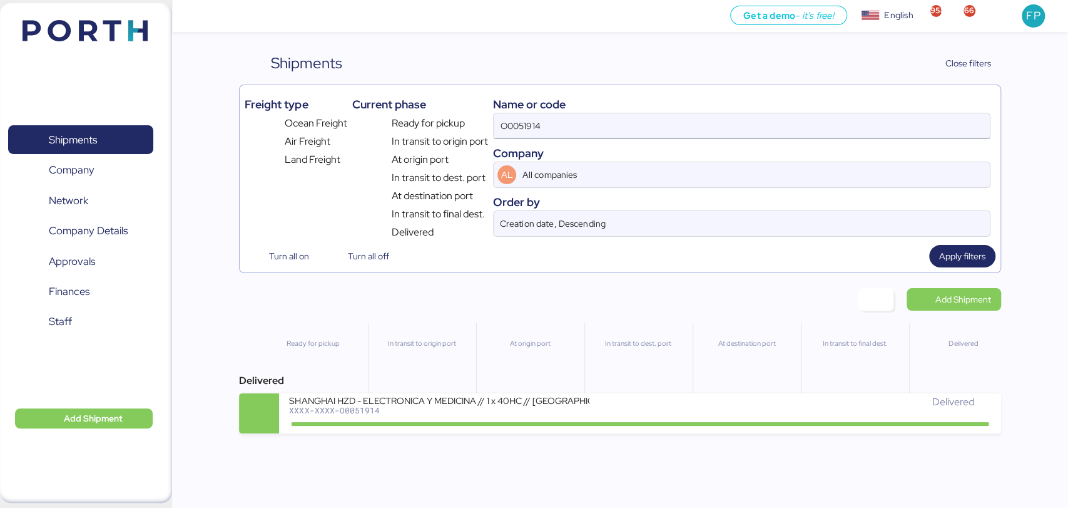
click at [535, 123] on input "O0051914" at bounding box center [742, 125] width 496 height 25
paste input "2137"
type input "O0052137"
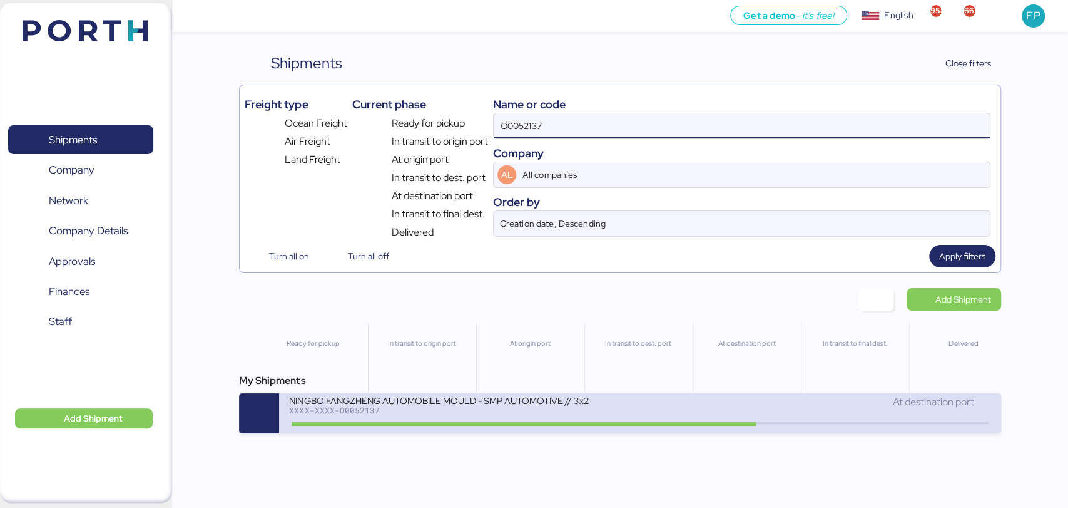
click at [457, 433] on div "NINGBO FANGZHENG AUTOMOBILE MOULD - SMP AUTOMOTIVE // 3x20OT // NINGBO - MANZAN…" at bounding box center [640, 413] width 722 height 40
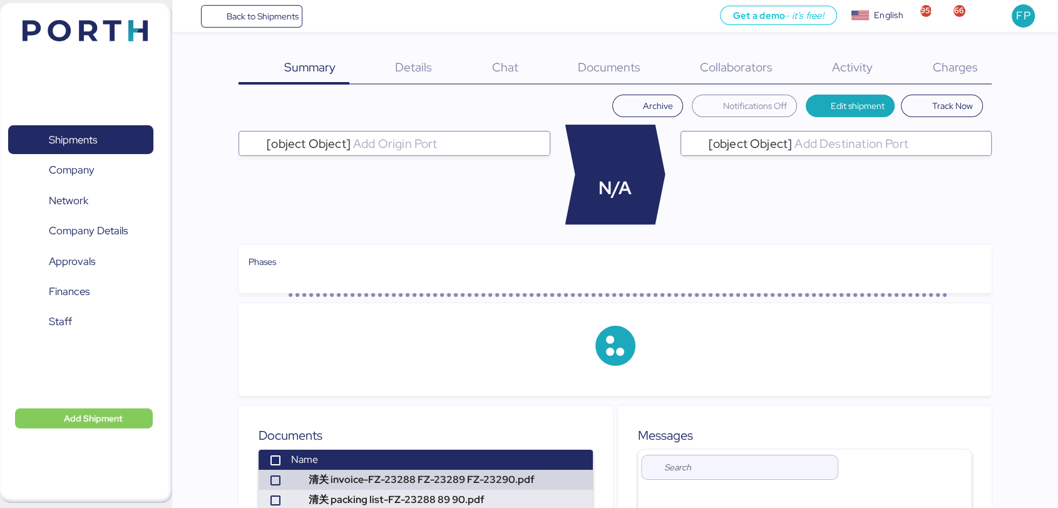
click at [949, 81] on div "Charges 0" at bounding box center [939, 68] width 105 height 33
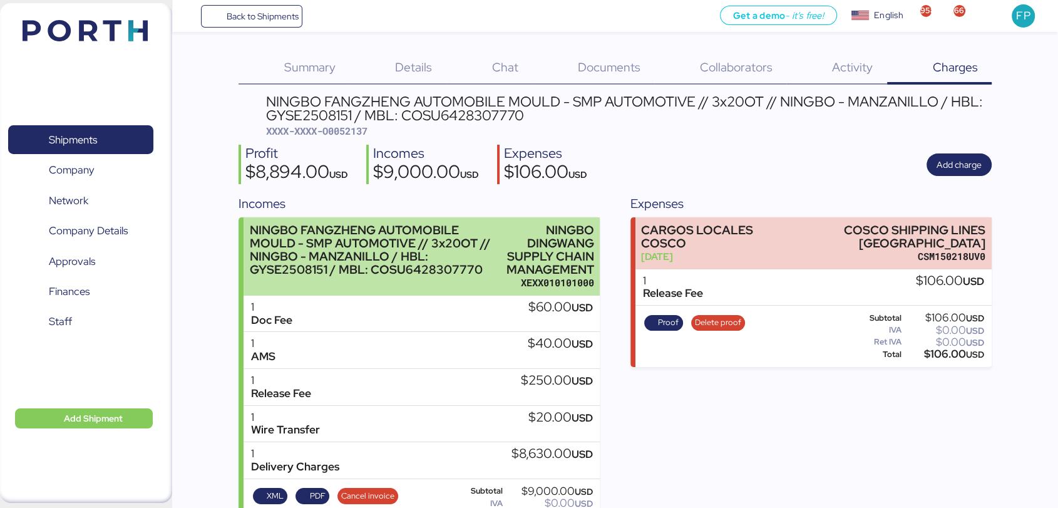
scroll to position [44, 0]
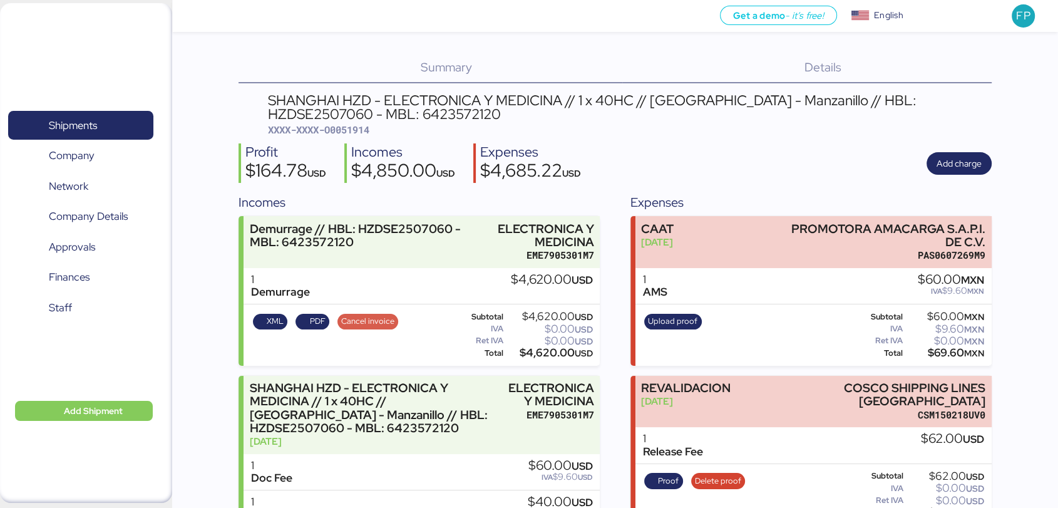
click at [347, 324] on span "Cancel invoice" at bounding box center [367, 321] width 53 height 14
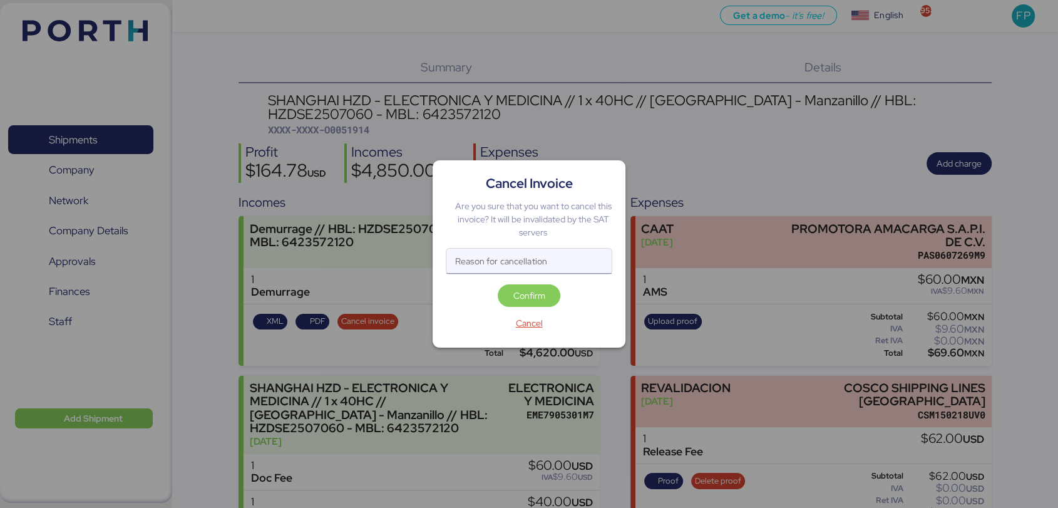
click at [493, 259] on input "Reason for cancellation" at bounding box center [528, 260] width 165 height 25
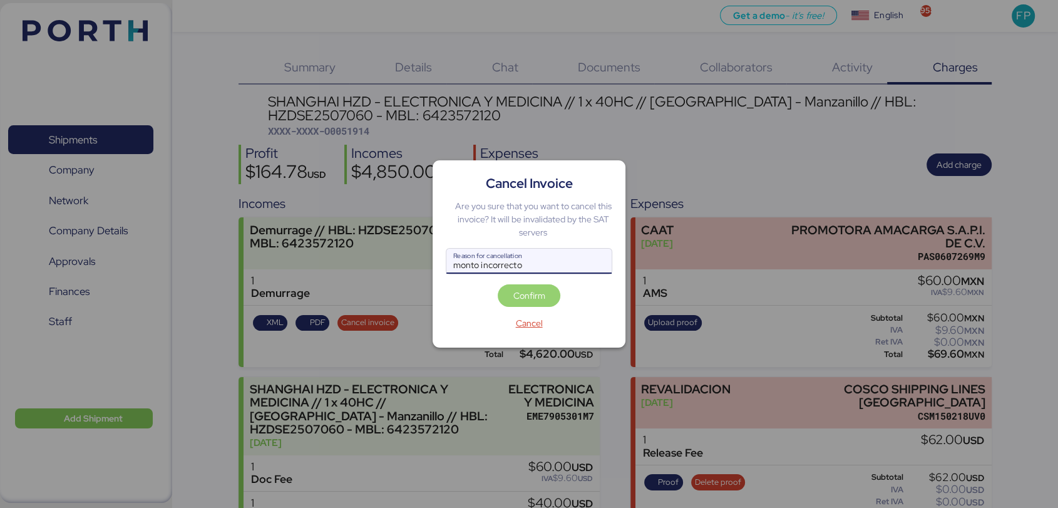
type input "monto incorrecto"
click at [528, 285] on span "Confirm" at bounding box center [529, 295] width 63 height 23
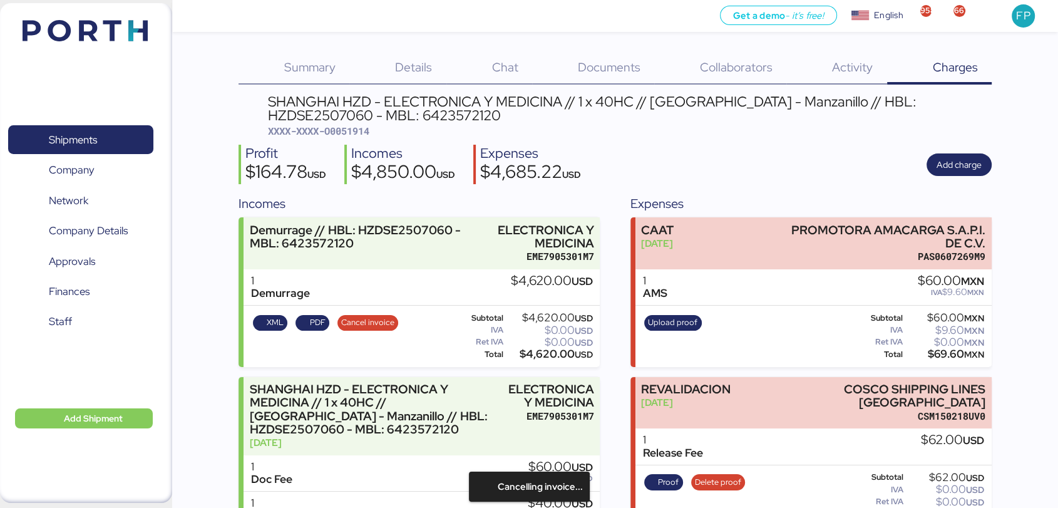
click at [529, 254] on div "Cancel Invoice Are you sure that you want to cancel this invoice? It will be in…" at bounding box center [529, 254] width 0 height 0
click at [354, 327] on span "Cancel invoice" at bounding box center [367, 322] width 53 height 14
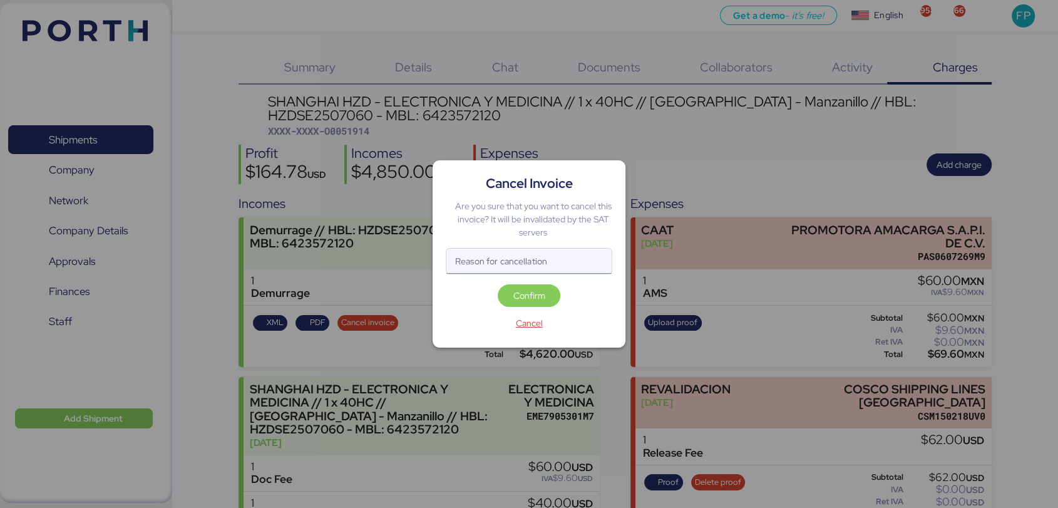
click at [533, 262] on input "Reason for cancellation" at bounding box center [528, 260] width 165 height 25
type input "monto incorrecto"
click at [521, 291] on span "Confirm" at bounding box center [529, 295] width 32 height 15
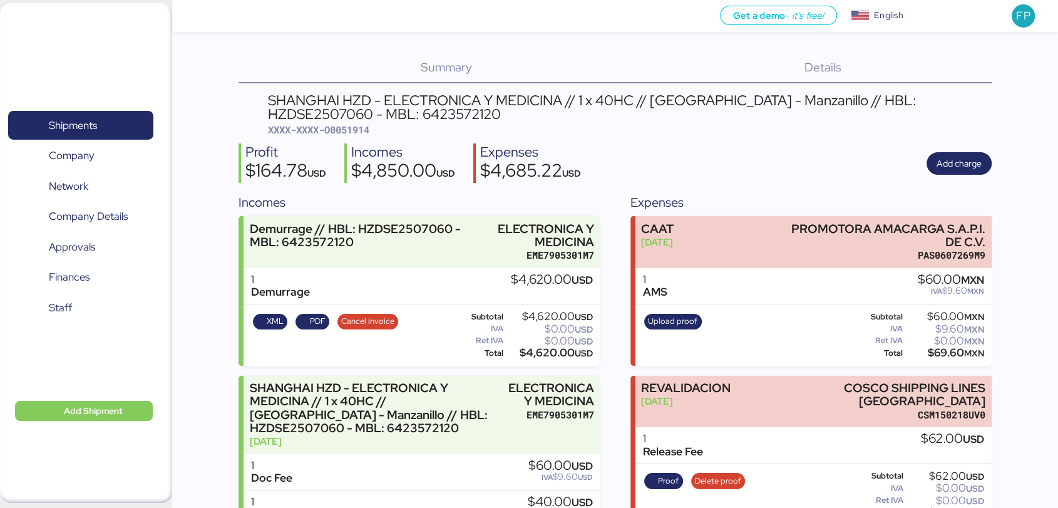
click at [372, 308] on div "XML PDF Cancel invoice Subtotal $4,620.00 USD IVA $0.00 USD Ret IVA $0.00 USD T…" at bounding box center [421, 334] width 356 height 61
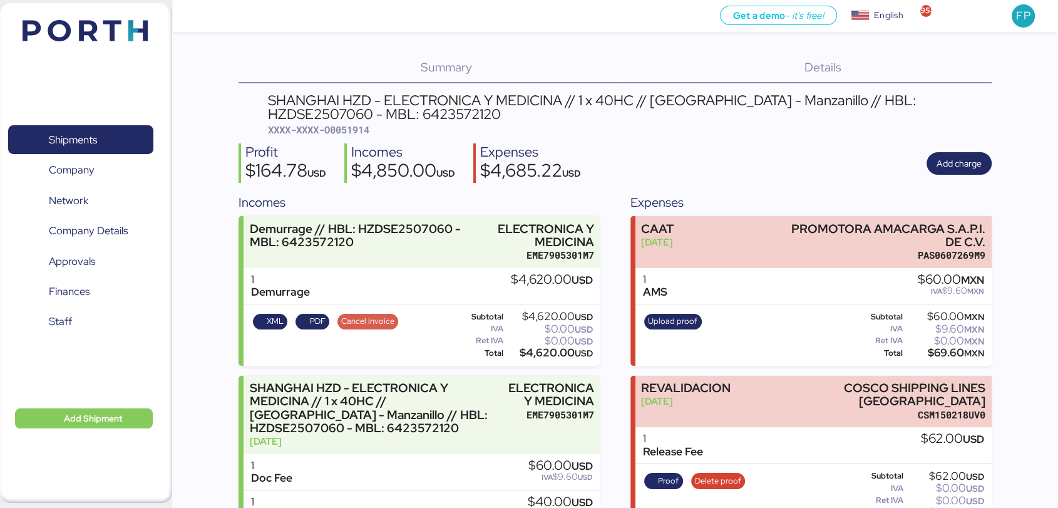
click at [366, 324] on span "Cancel invoice" at bounding box center [367, 321] width 53 height 14
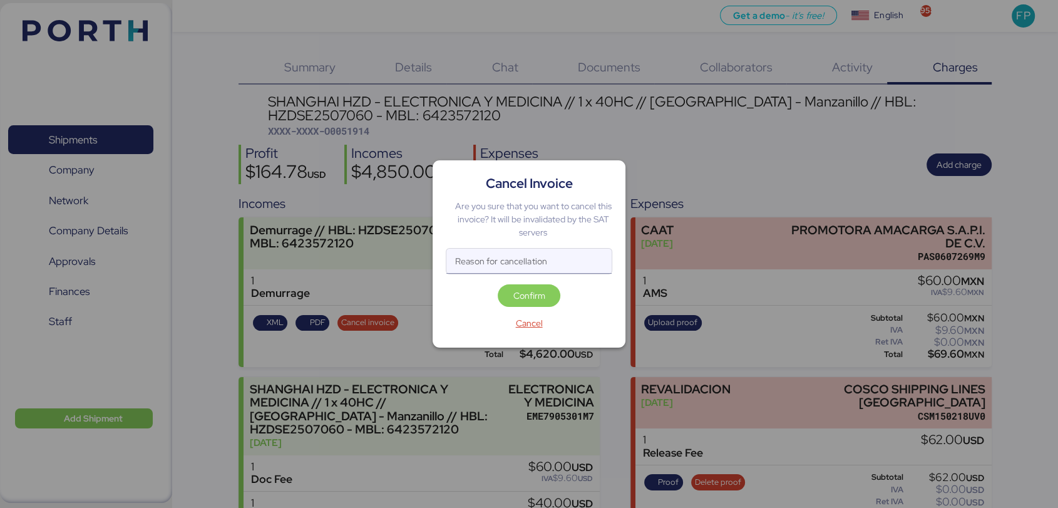
click at [457, 253] on input "Reason for cancellation" at bounding box center [528, 260] width 165 height 25
type input "monto incorrecto"
click at [541, 294] on span "Confirm" at bounding box center [529, 295] width 32 height 15
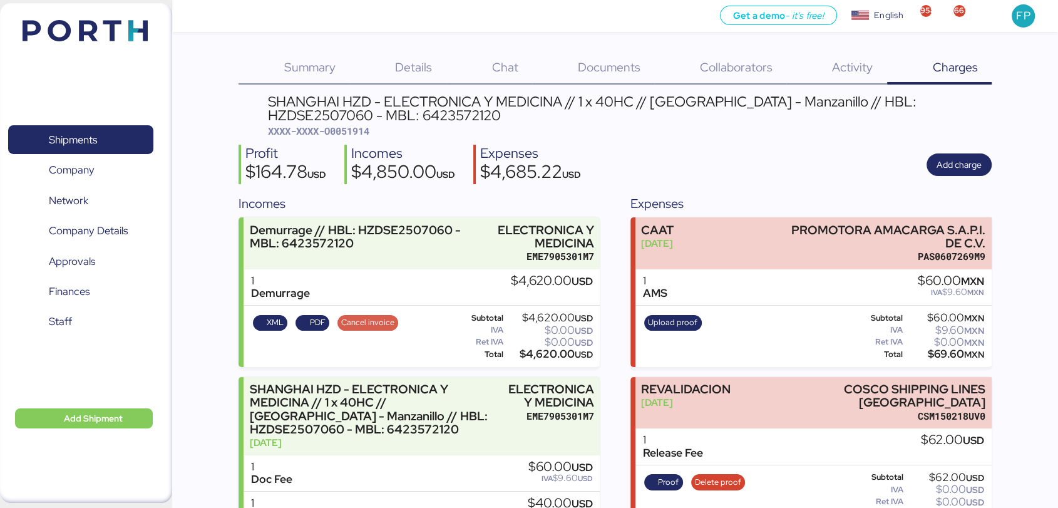
click at [377, 322] on span "Cancel invoice" at bounding box center [367, 322] width 53 height 14
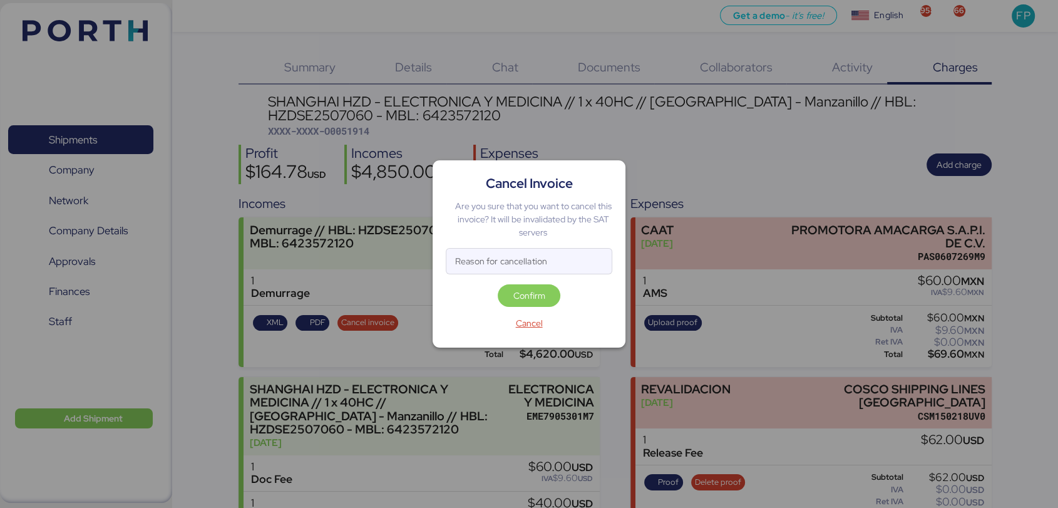
click at [476, 289] on div "Confirm" at bounding box center [529, 298] width 166 height 28
click at [499, 271] on input "Reason for cancellation" at bounding box center [528, 260] width 165 height 25
type input "monto incorrecto"
click at [511, 284] on span "Confirm" at bounding box center [529, 295] width 63 height 23
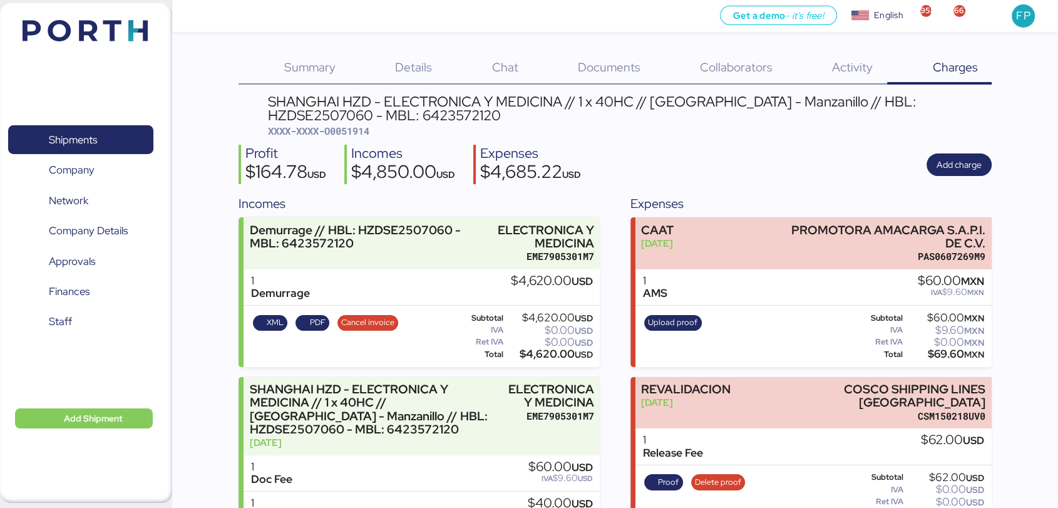
scroll to position [180, 0]
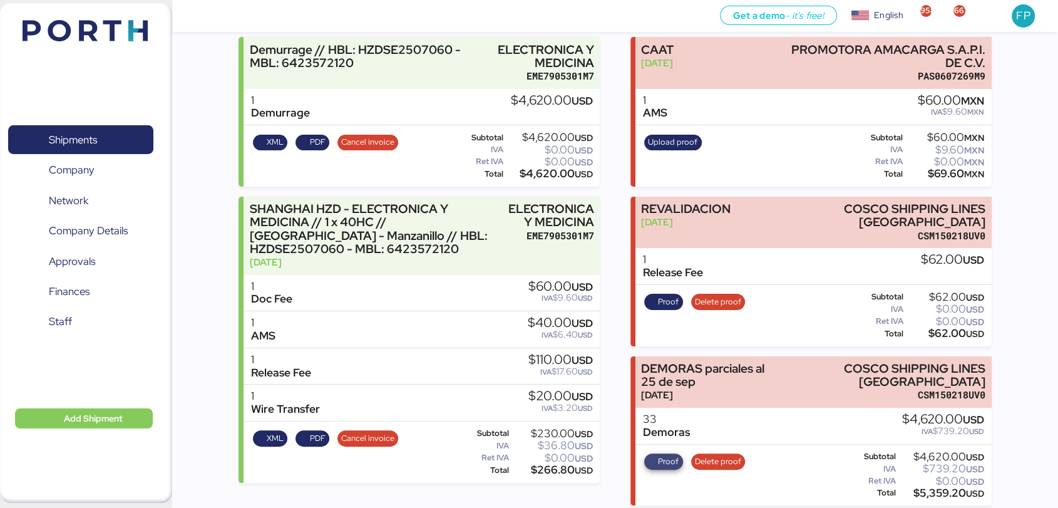
click at [660, 454] on span "Proof" at bounding box center [668, 461] width 21 height 14
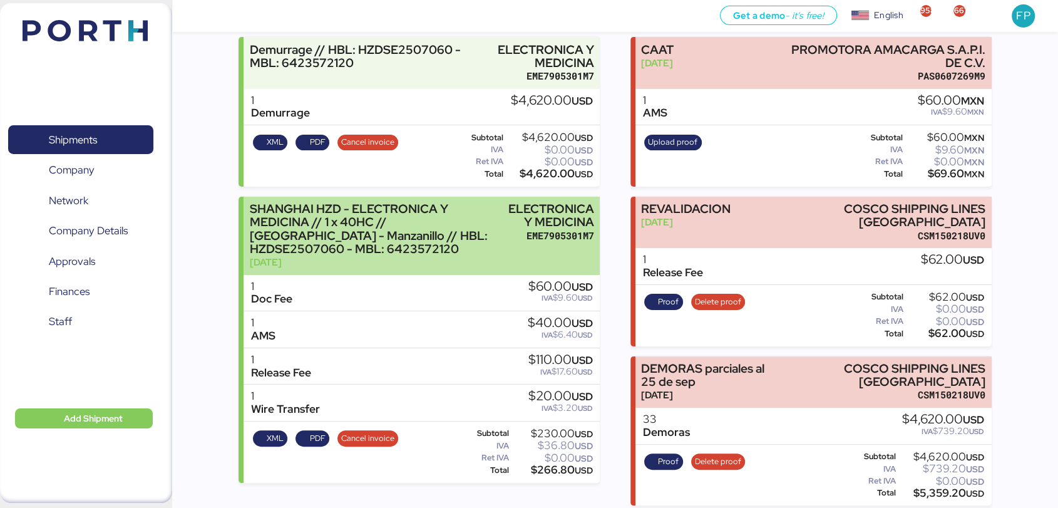
scroll to position [0, 0]
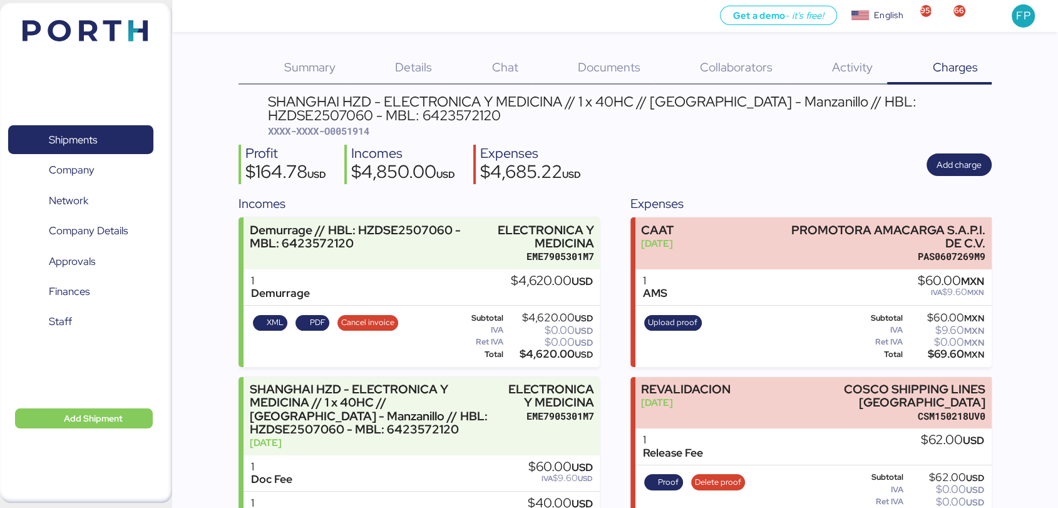
click at [355, 136] on span "XXXX-XXXX-O0051914" at bounding box center [318, 131] width 101 height 13
copy span "O0051914"
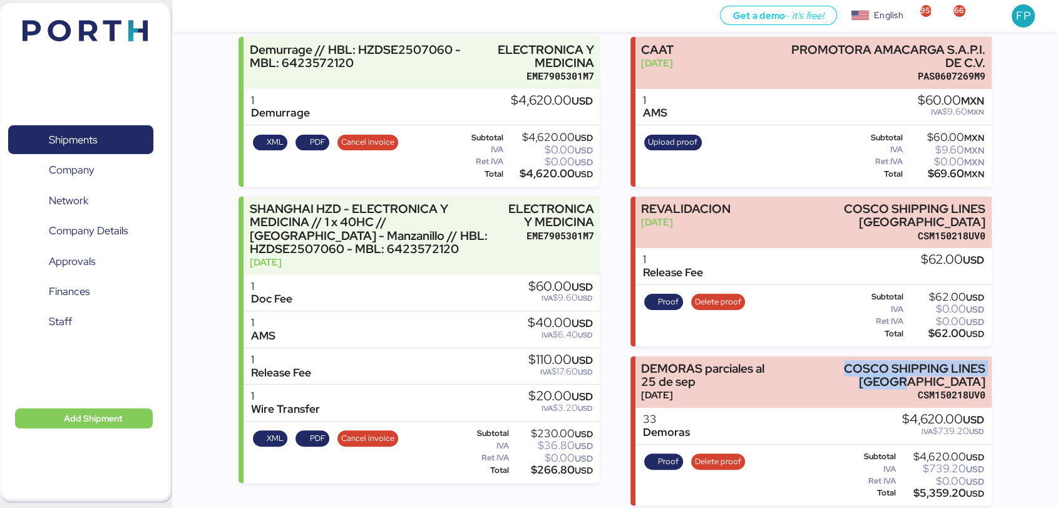
drag, startPoint x: 836, startPoint y: 352, endPoint x: 996, endPoint y: 376, distance: 162.6
click at [996, 376] on div "Summary 0 Details 0 Chat 0 Documents 0 Collaborators 0 Activity 0 Charges 0 SHA…" at bounding box center [529, 162] width 1058 height 685
copy div "COSCO SHIPPING LINES MEXICO"
click at [933, 492] on div "Subtotal $4,620.00 USD IVA $739.20 USD Ret IVA $0.00 USD Total $5,359.20 USD" at bounding box center [916, 474] width 140 height 51
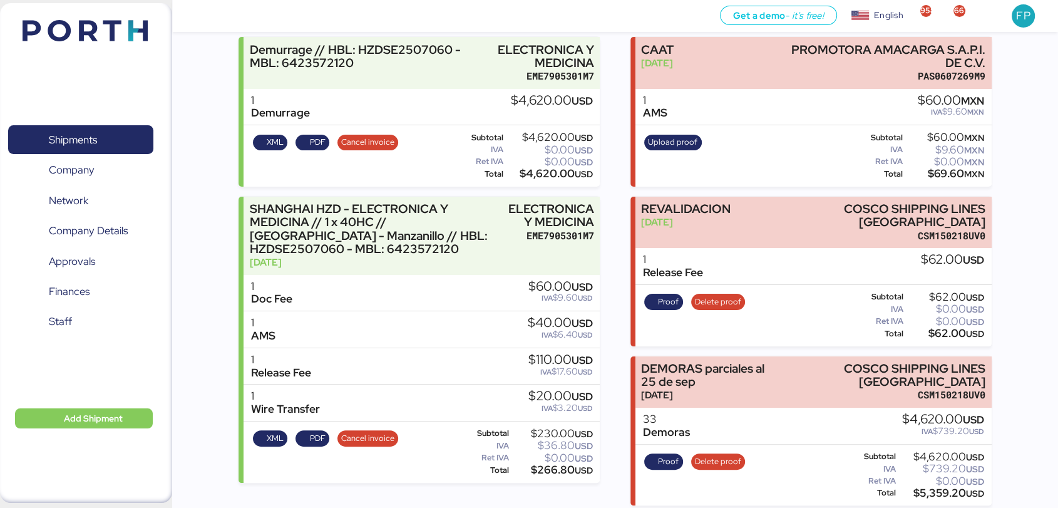
copy div "5,359.20"
click at [666, 454] on span "Proof" at bounding box center [668, 461] width 21 height 14
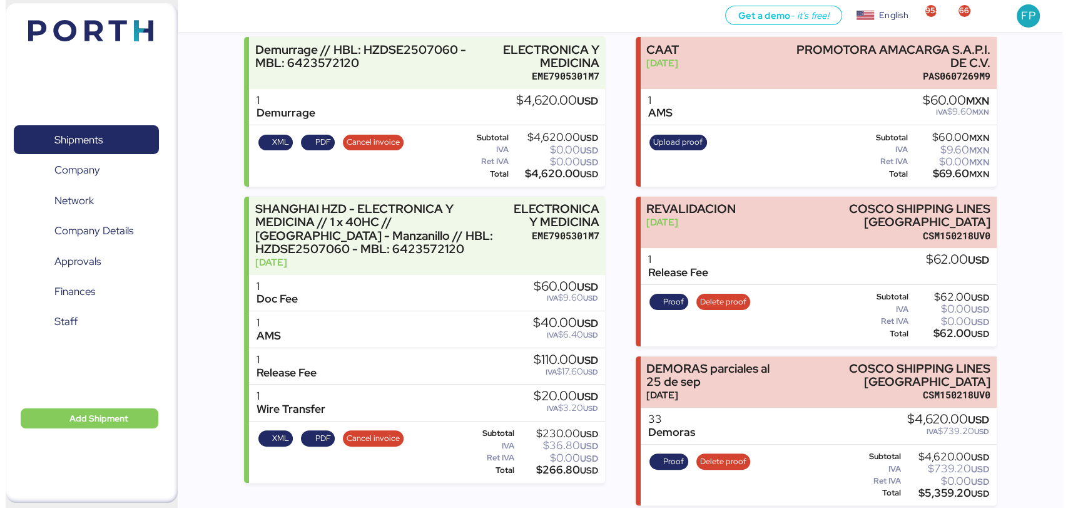
scroll to position [0, 0]
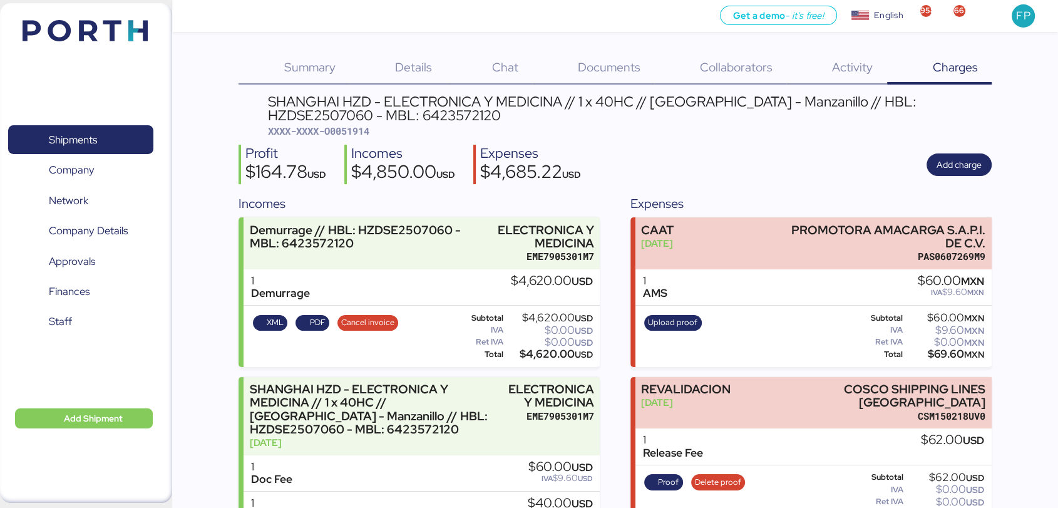
click at [349, 130] on span "XXXX-XXXX-O0051914" at bounding box center [318, 131] width 101 height 13
copy span "O0051914"
click at [91, 144] on span "Shipments" at bounding box center [73, 140] width 48 height 18
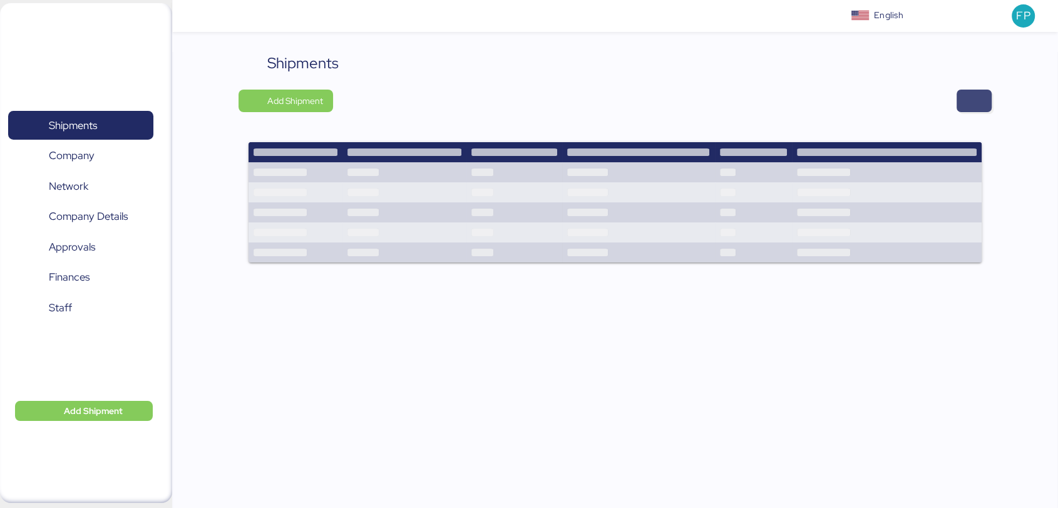
click at [961, 98] on span "button" at bounding box center [973, 101] width 35 height 23
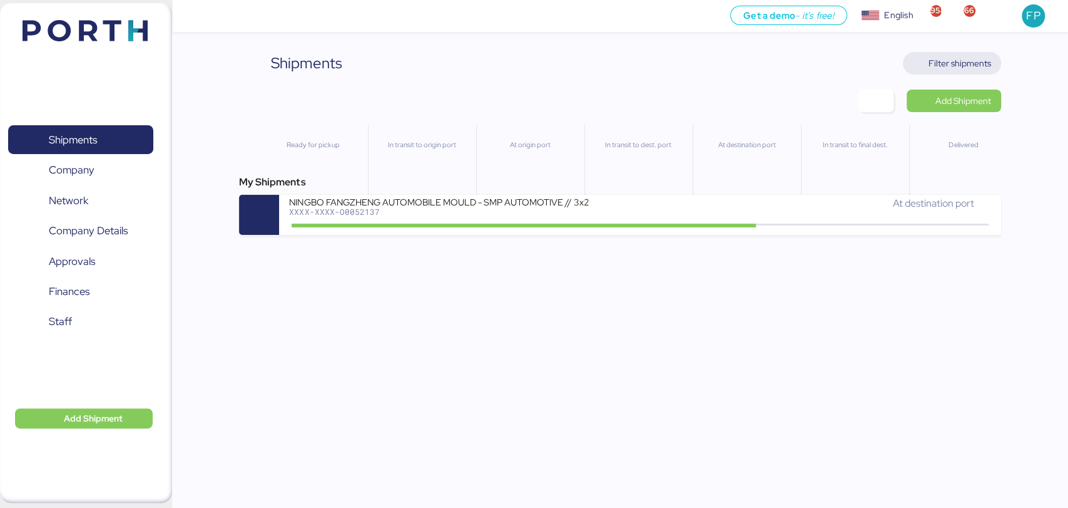
click at [946, 58] on span "Filter shipments" at bounding box center [960, 63] width 63 height 15
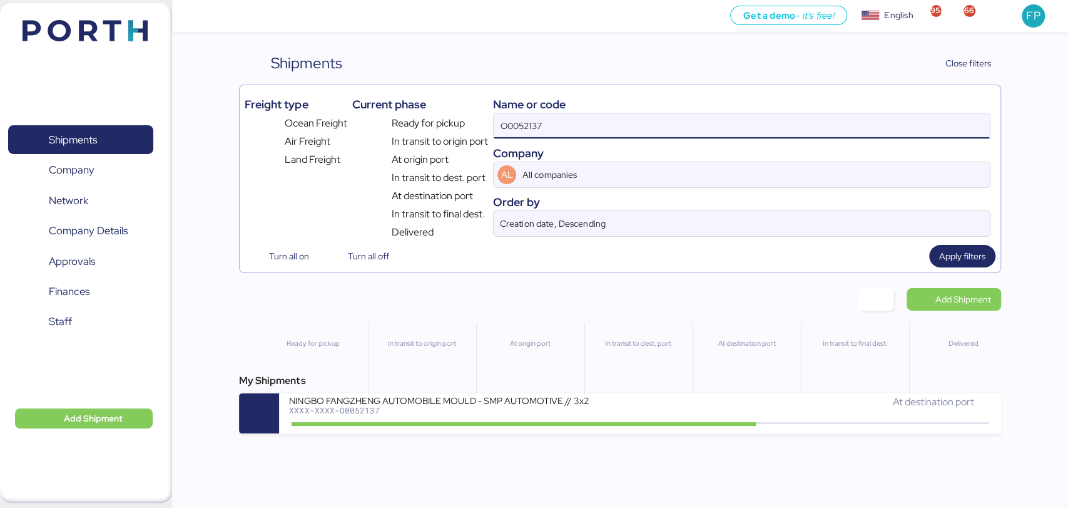
click at [535, 123] on input "O0052137" at bounding box center [742, 125] width 496 height 25
paste input "067"
type input "O0052067"
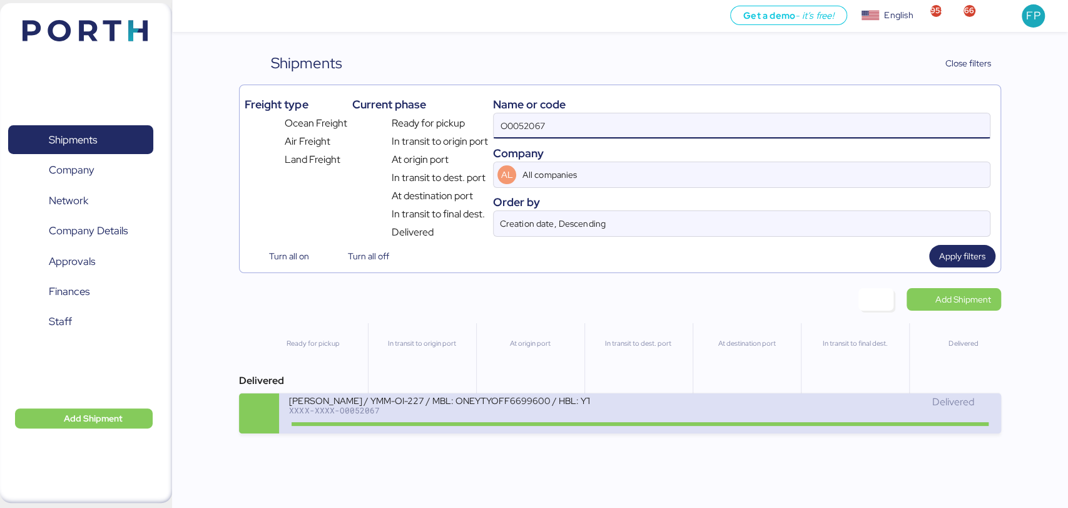
click at [512, 405] on div "[PERSON_NAME] / YMM-OI-227 / MBL: ONEYTYOFF6699600 / HBL: YTJTGI100095 / FCL" at bounding box center [439, 399] width 300 height 11
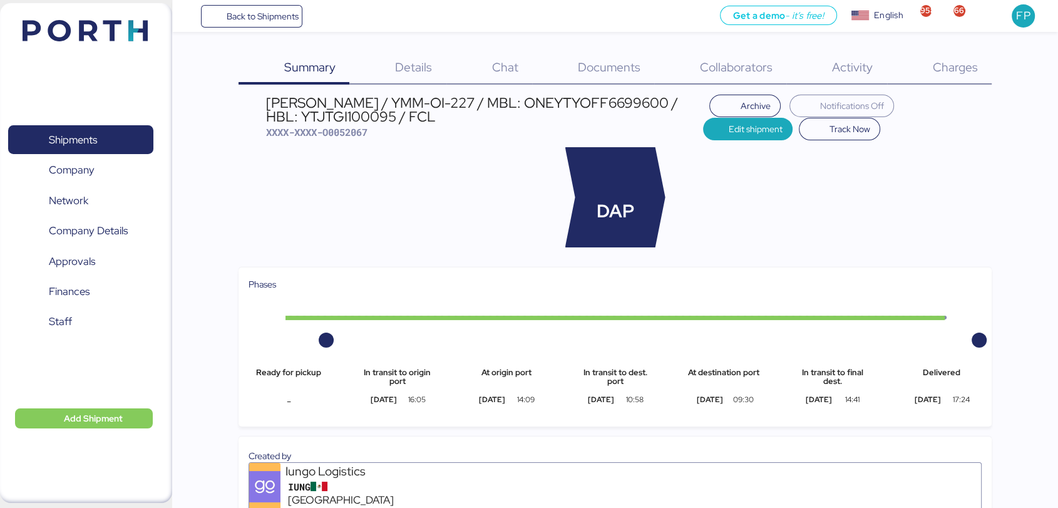
click at [951, 63] on span "Charges" at bounding box center [954, 67] width 45 height 16
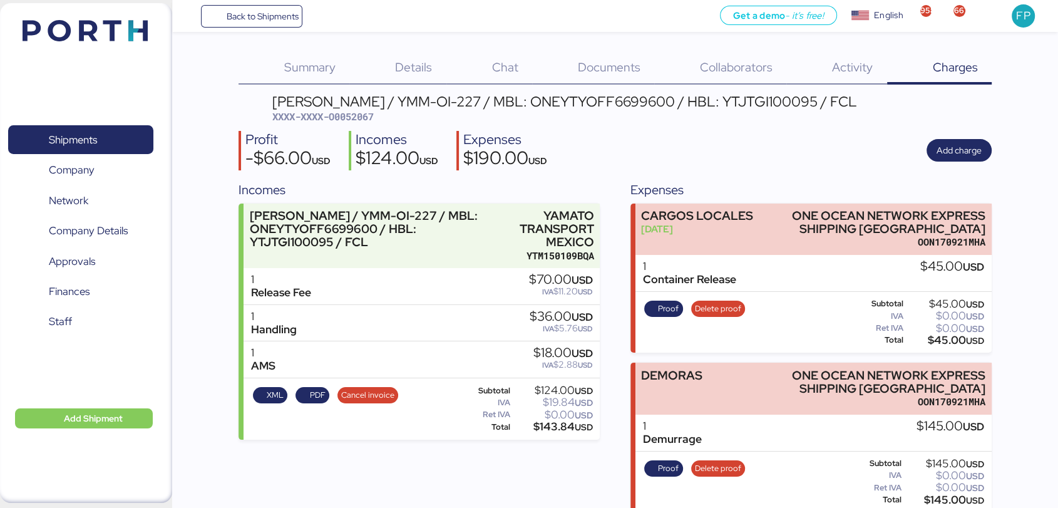
click at [357, 111] on span "XXXX-XXXX-O0052067" at bounding box center [322, 116] width 101 height 13
copy span "O0052067"
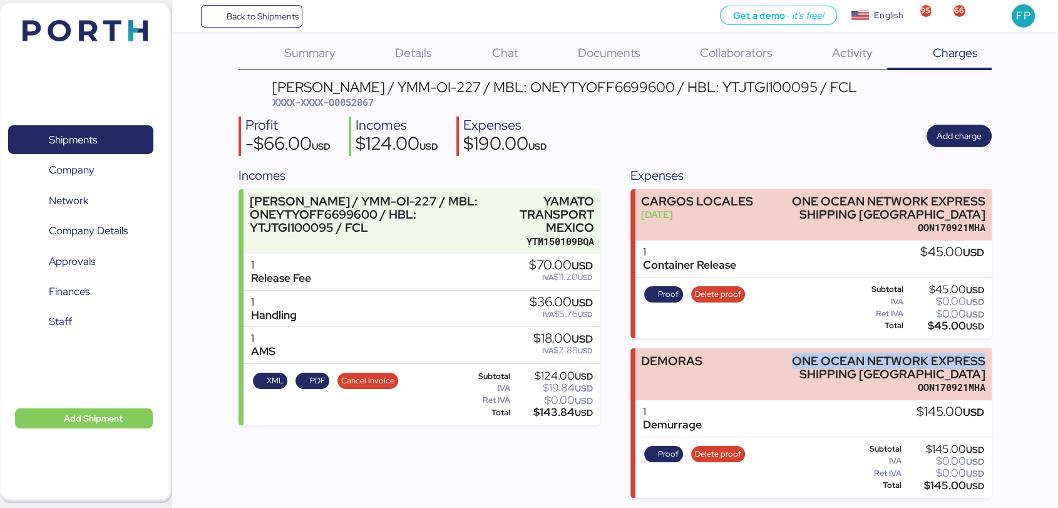
drag, startPoint x: 792, startPoint y: 361, endPoint x: 1022, endPoint y: 357, distance: 230.4
click at [1022, 357] on div "Summary 0 Details 0 Chat 0 Documents 0 Collaborators 0 Activity 0 Charges 0 YAM…" at bounding box center [529, 242] width 1058 height 512
copy div "ONE OCEAN NETWORK EXPRESS"
click at [934, 482] on div "$145.00 USD" at bounding box center [943, 485] width 81 height 9
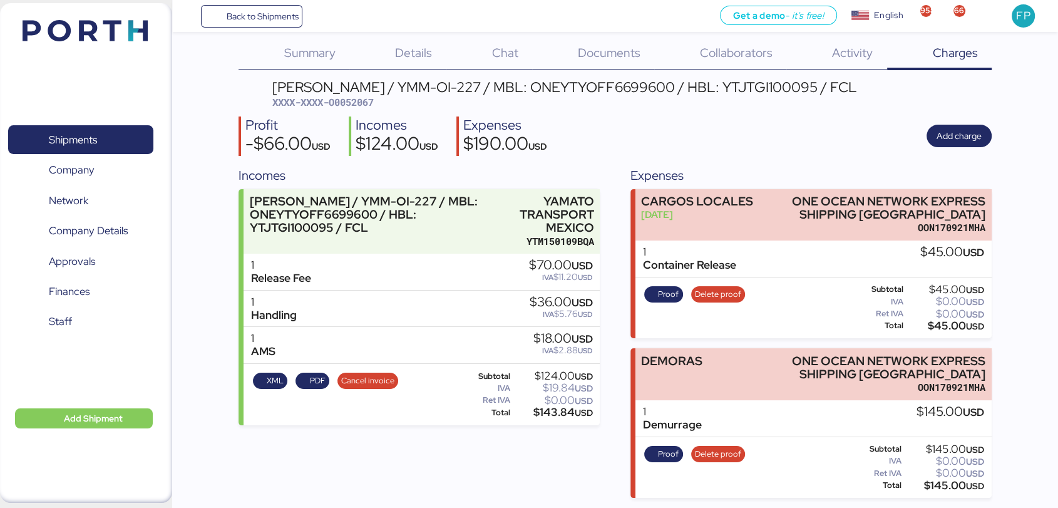
copy div "145.00"
